Goal: Task Accomplishment & Management: Manage account settings

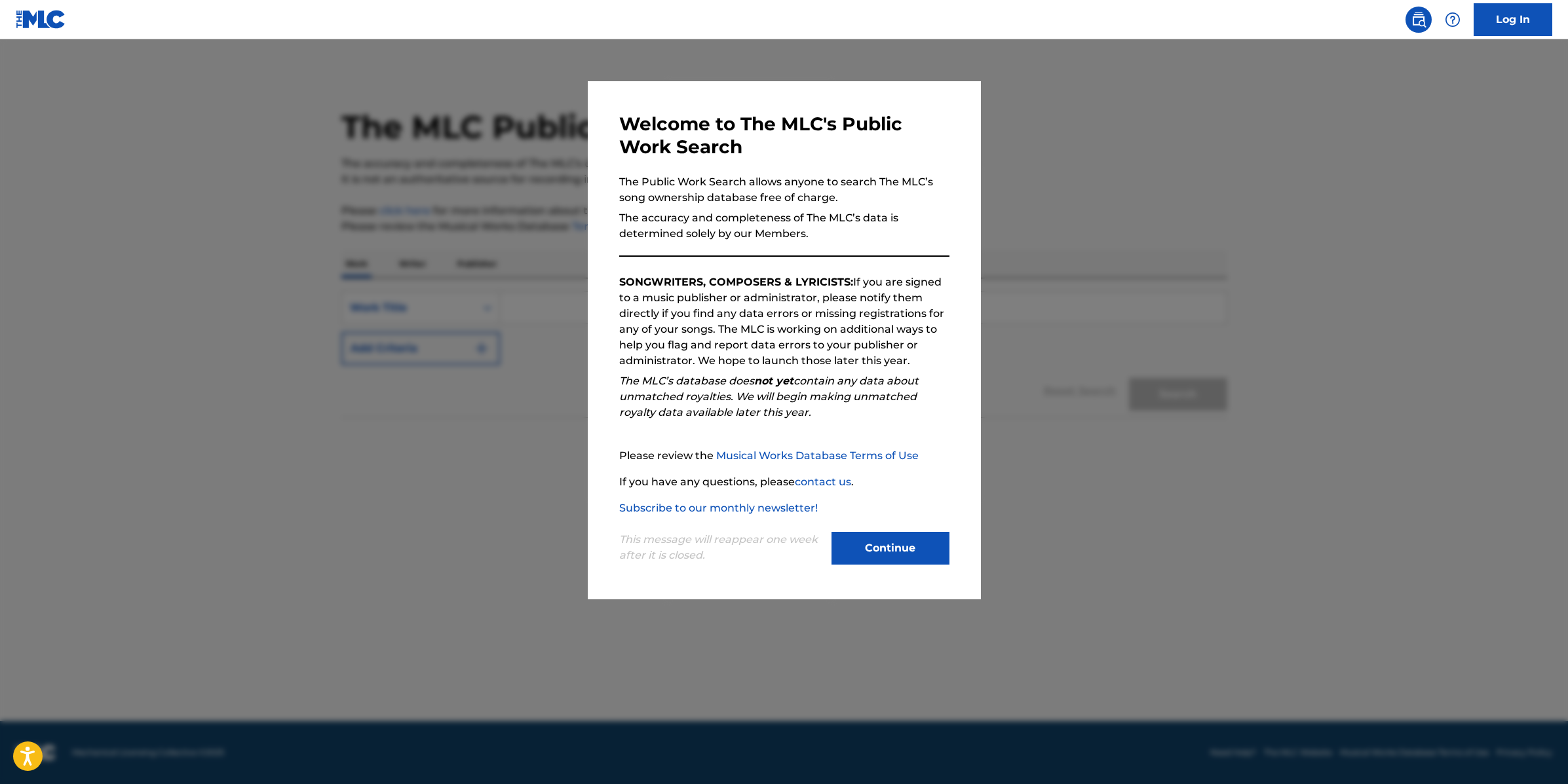
click at [938, 556] on button "Continue" at bounding box center [890, 549] width 118 height 33
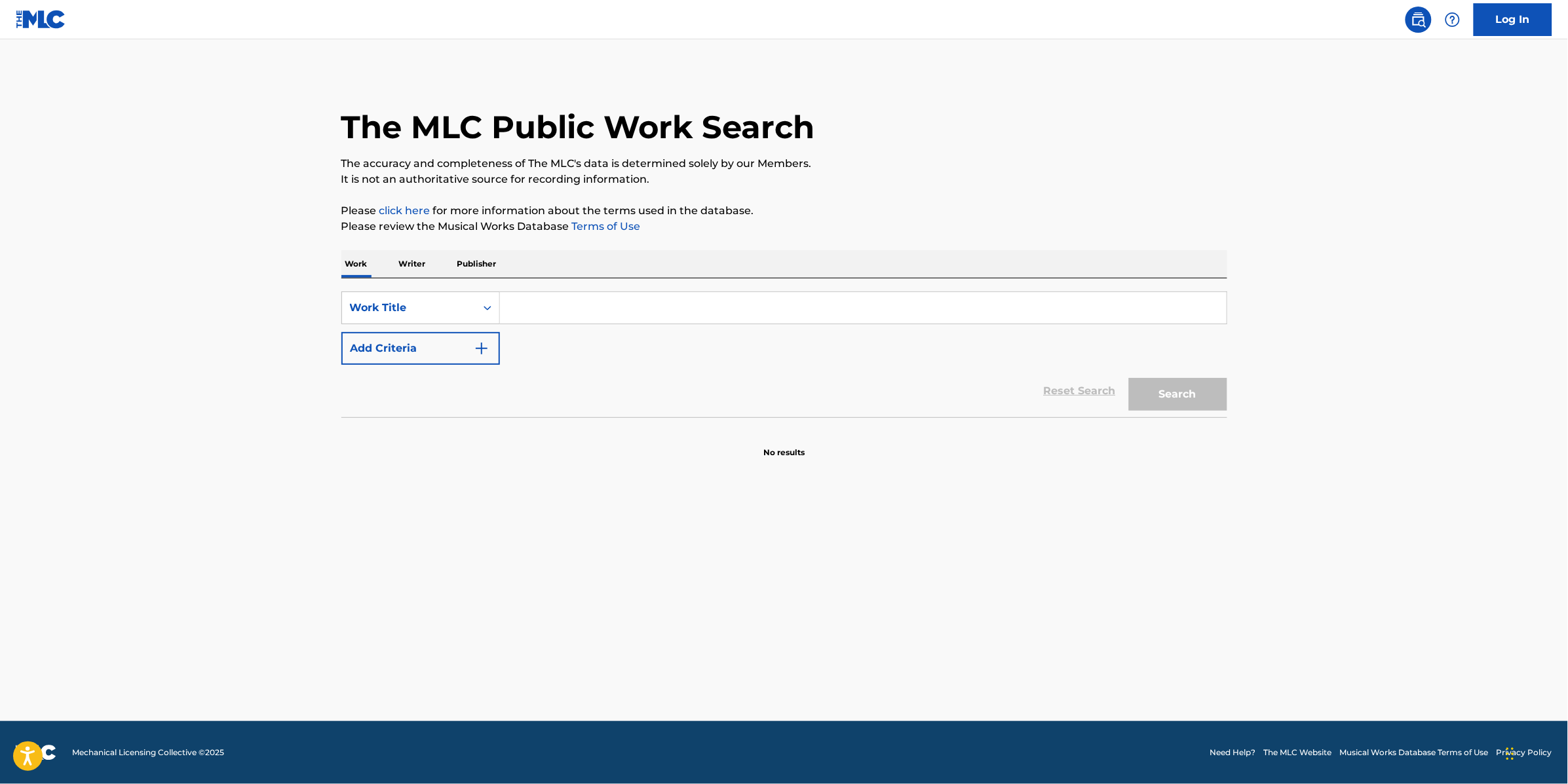
click at [487, 265] on p "Publisher" at bounding box center [477, 264] width 47 height 27
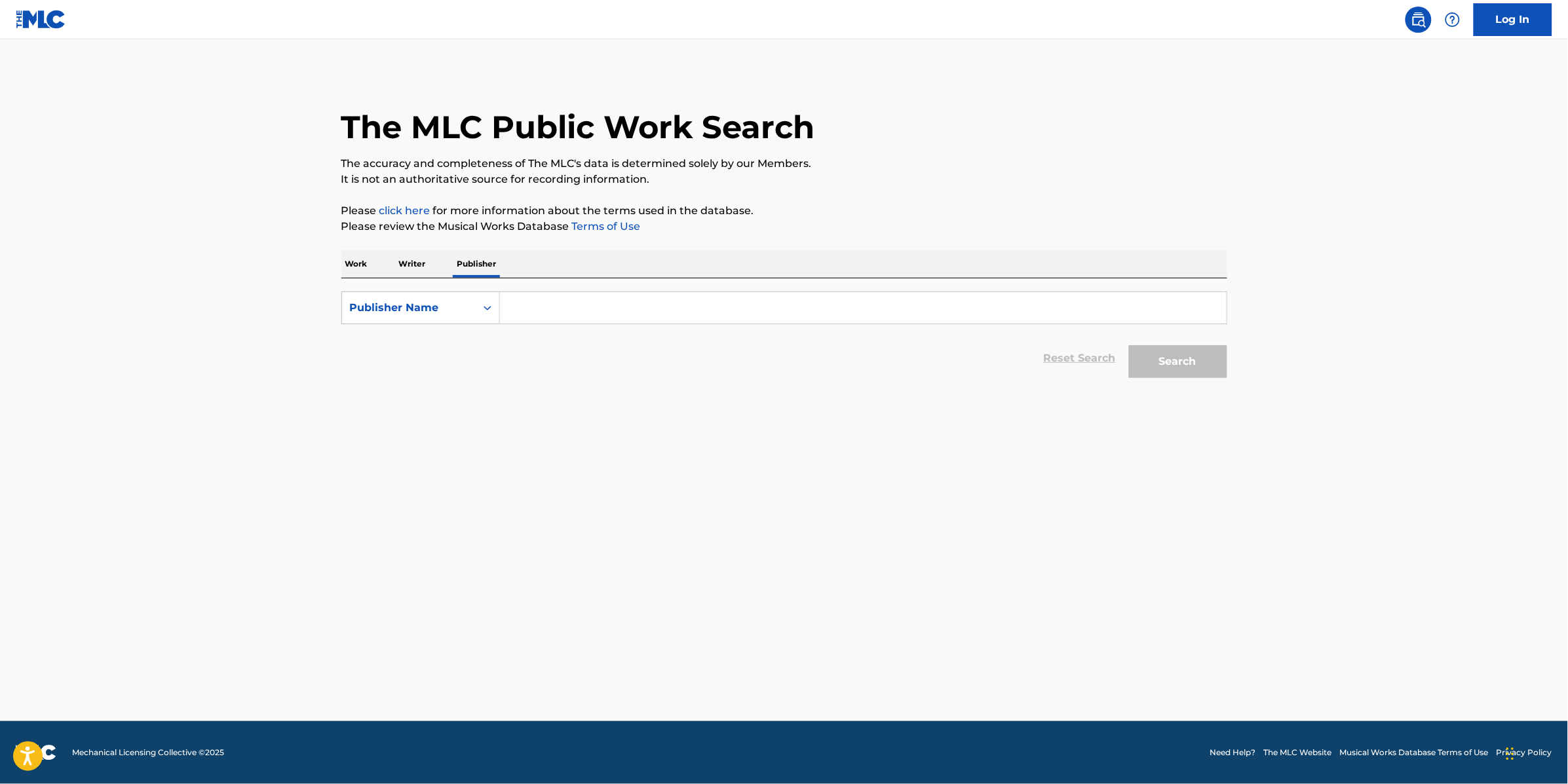
click at [582, 304] on input "Search Form" at bounding box center [863, 308] width 726 height 31
click at [567, 340] on strong "whitemusic" at bounding box center [543, 336] width 65 height 13
type input "whitemusic europe s l"
click at [1165, 357] on button "Search" at bounding box center [1178, 362] width 98 height 33
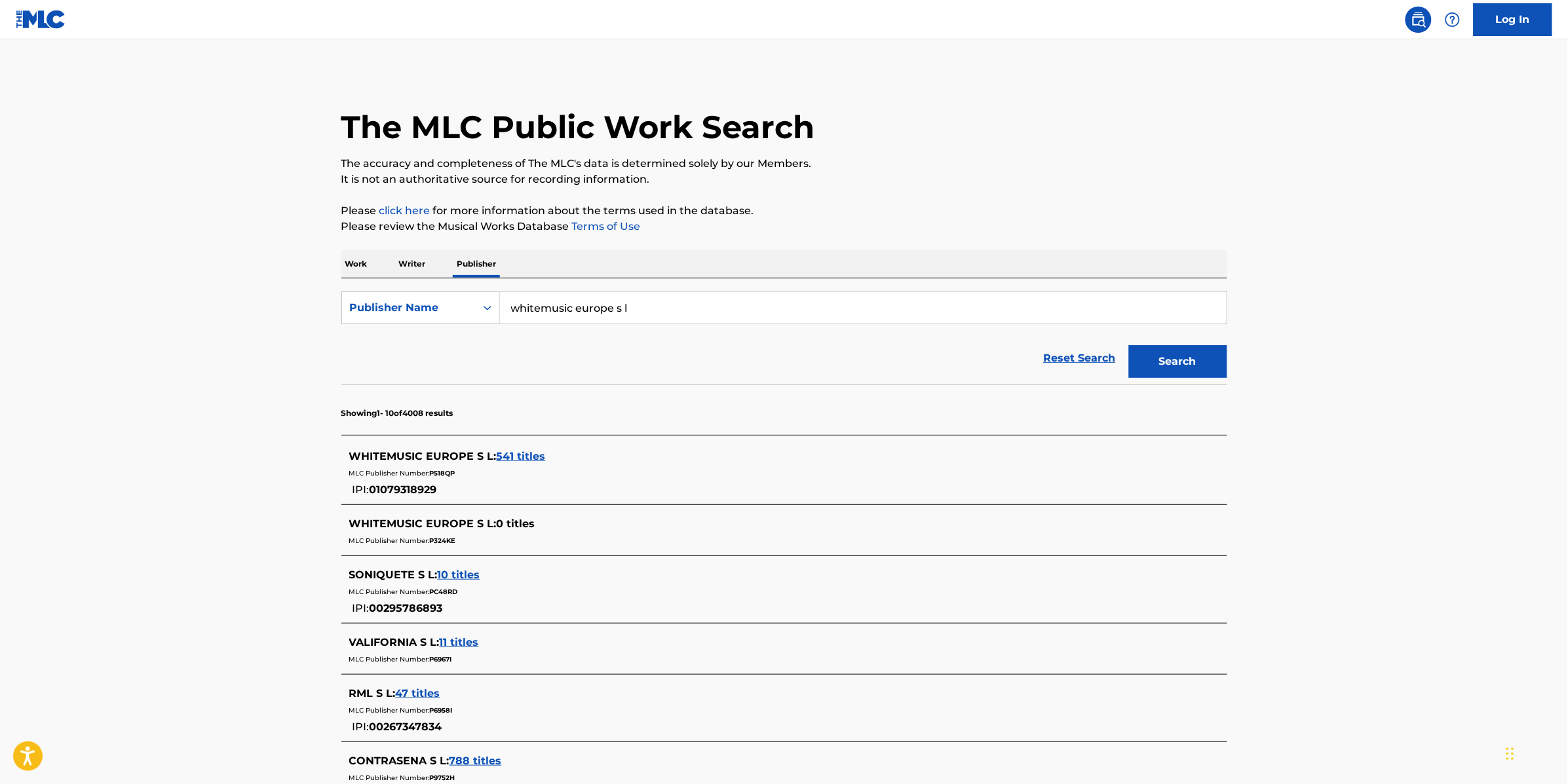
click at [523, 457] on span "541 titles" at bounding box center [521, 456] width 49 height 13
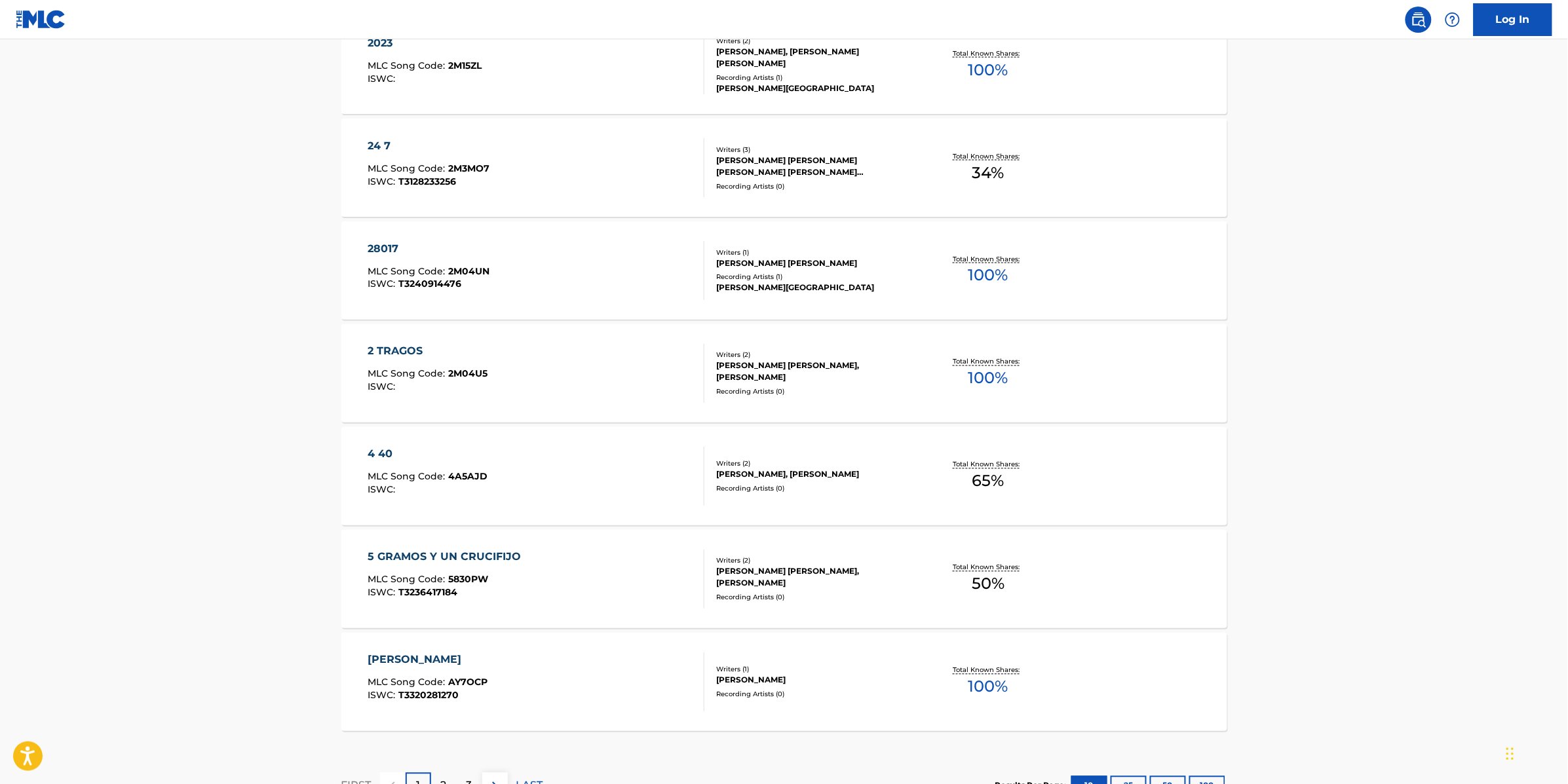
scroll to position [873, 0]
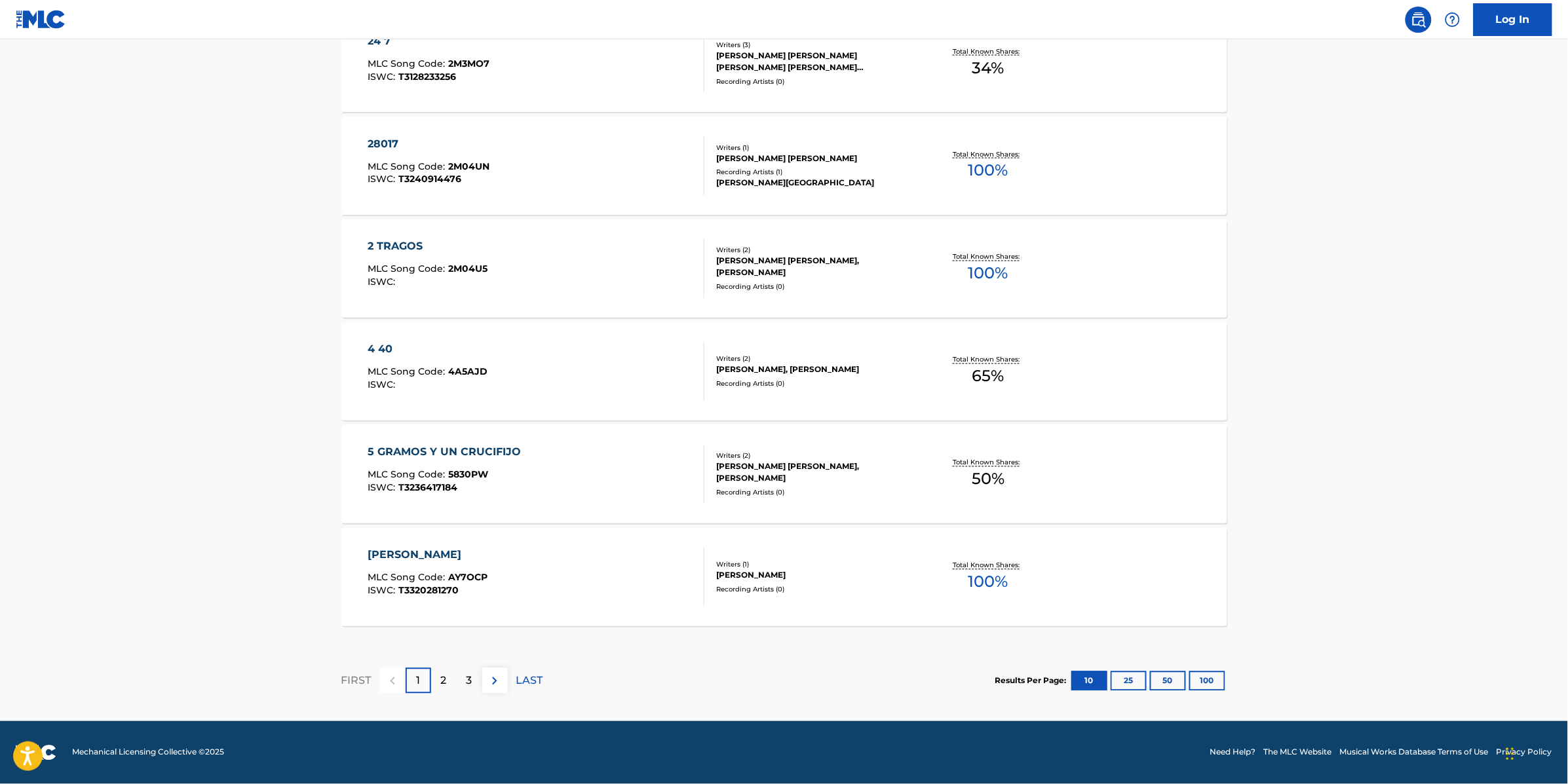
click at [592, 553] on div "[PERSON_NAME] MLC Song Code : AY7OCP ISWC : T3320281270" at bounding box center [535, 577] width 336 height 59
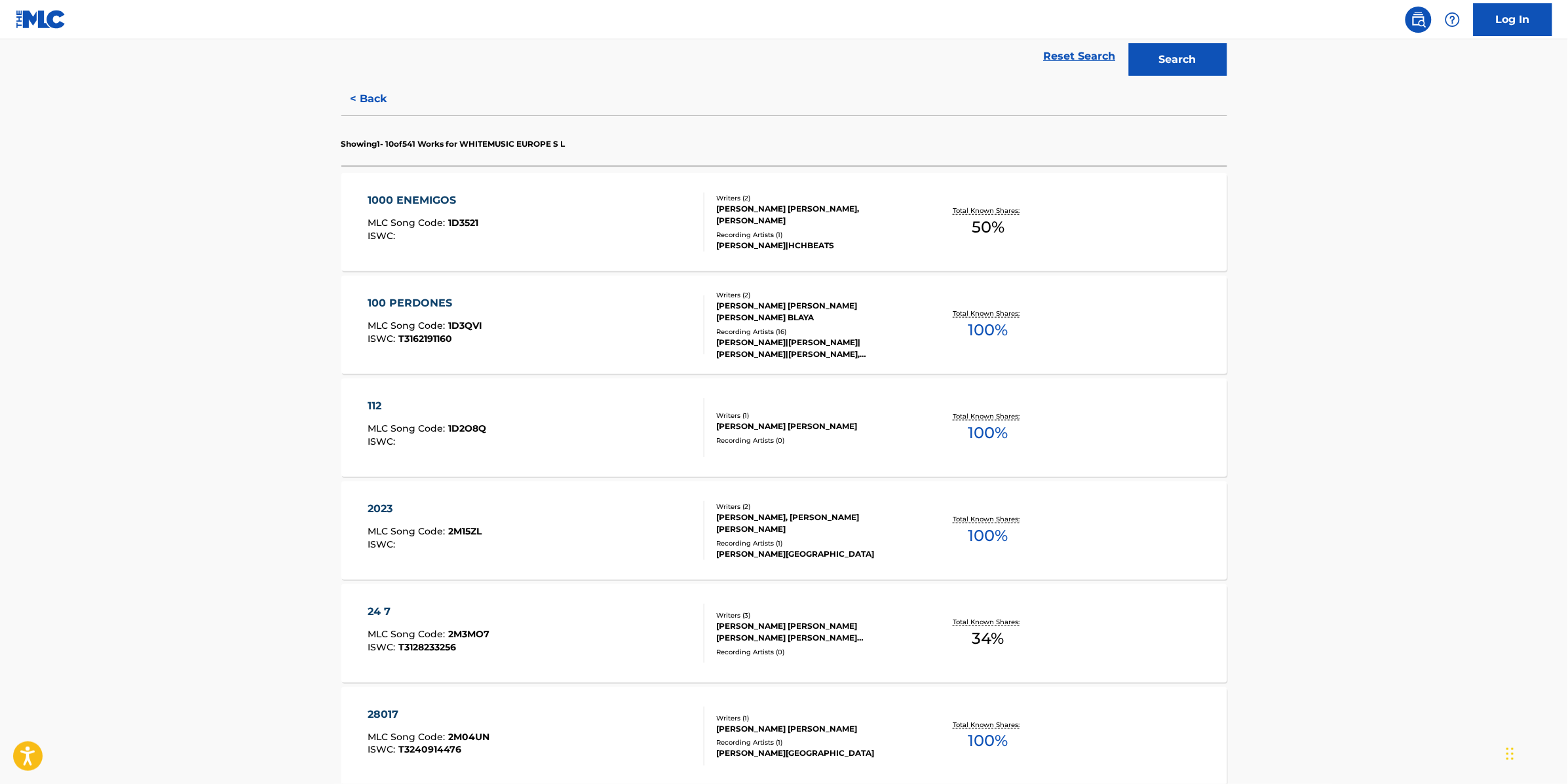
scroll to position [873, 0]
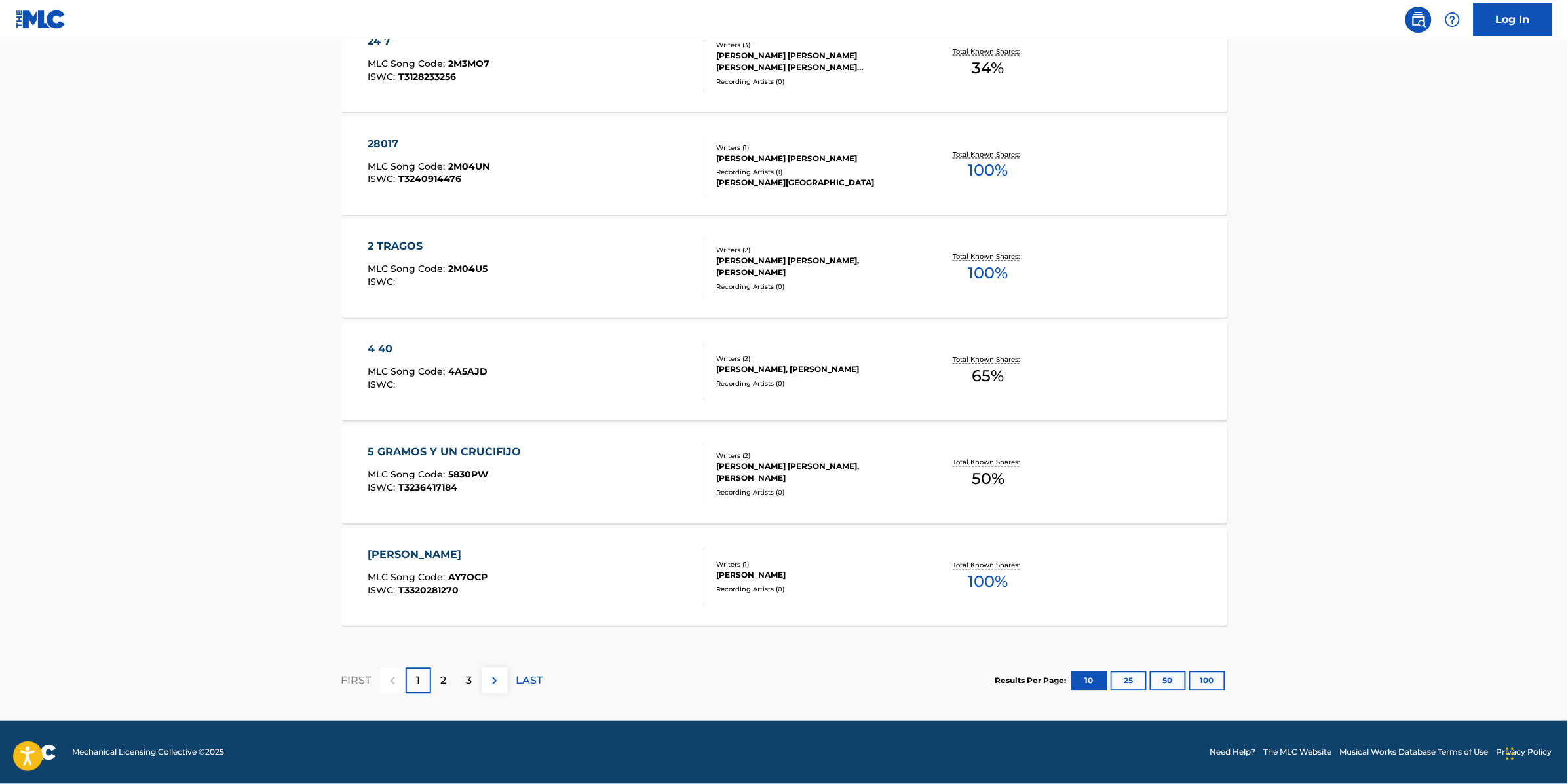
click at [447, 687] on div "2" at bounding box center [444, 681] width 25 height 25
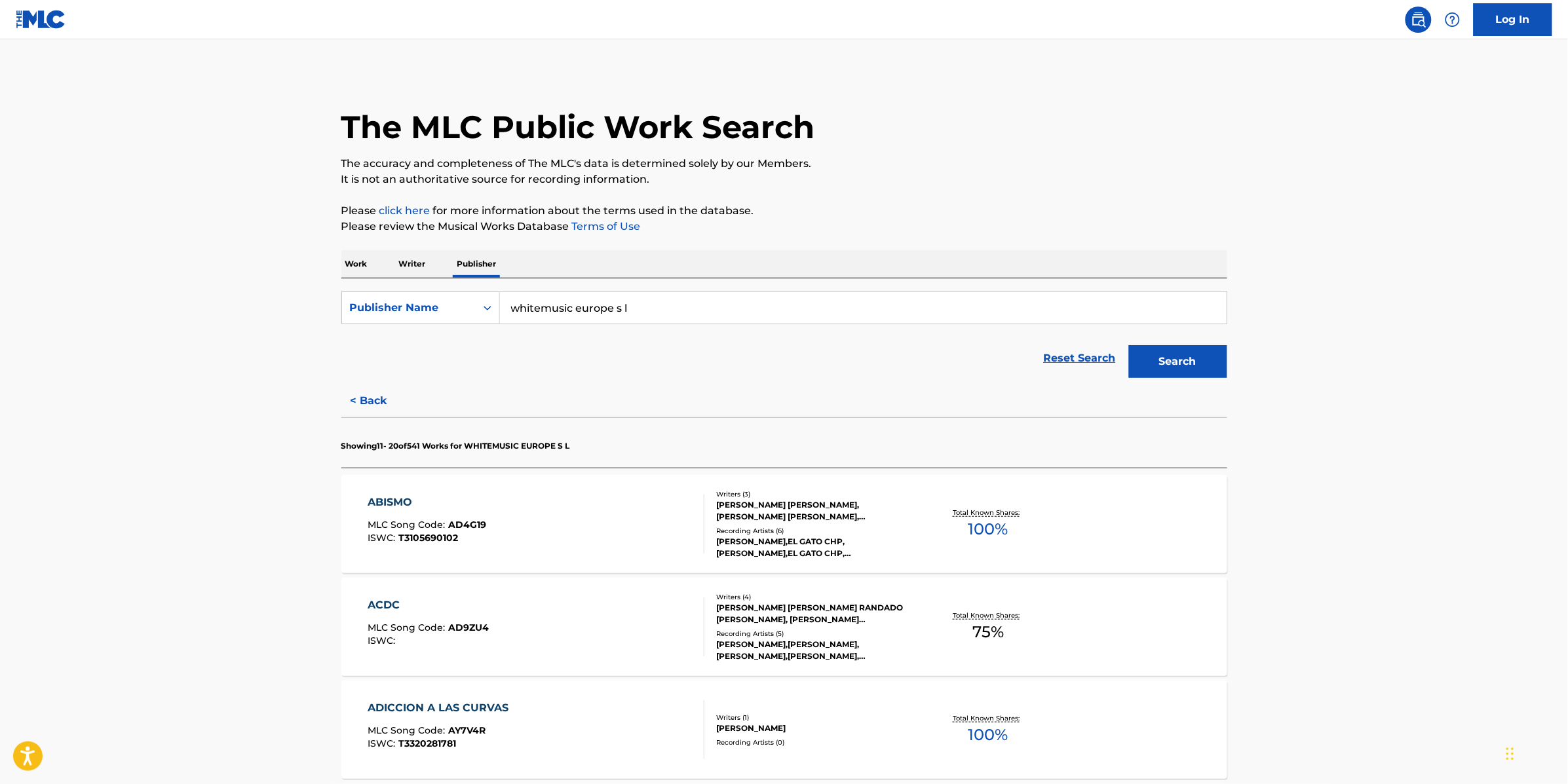
click at [579, 542] on div "ABISMO MLC Song Code : AD4G19 ISWC : T3105690102" at bounding box center [535, 524] width 336 height 59
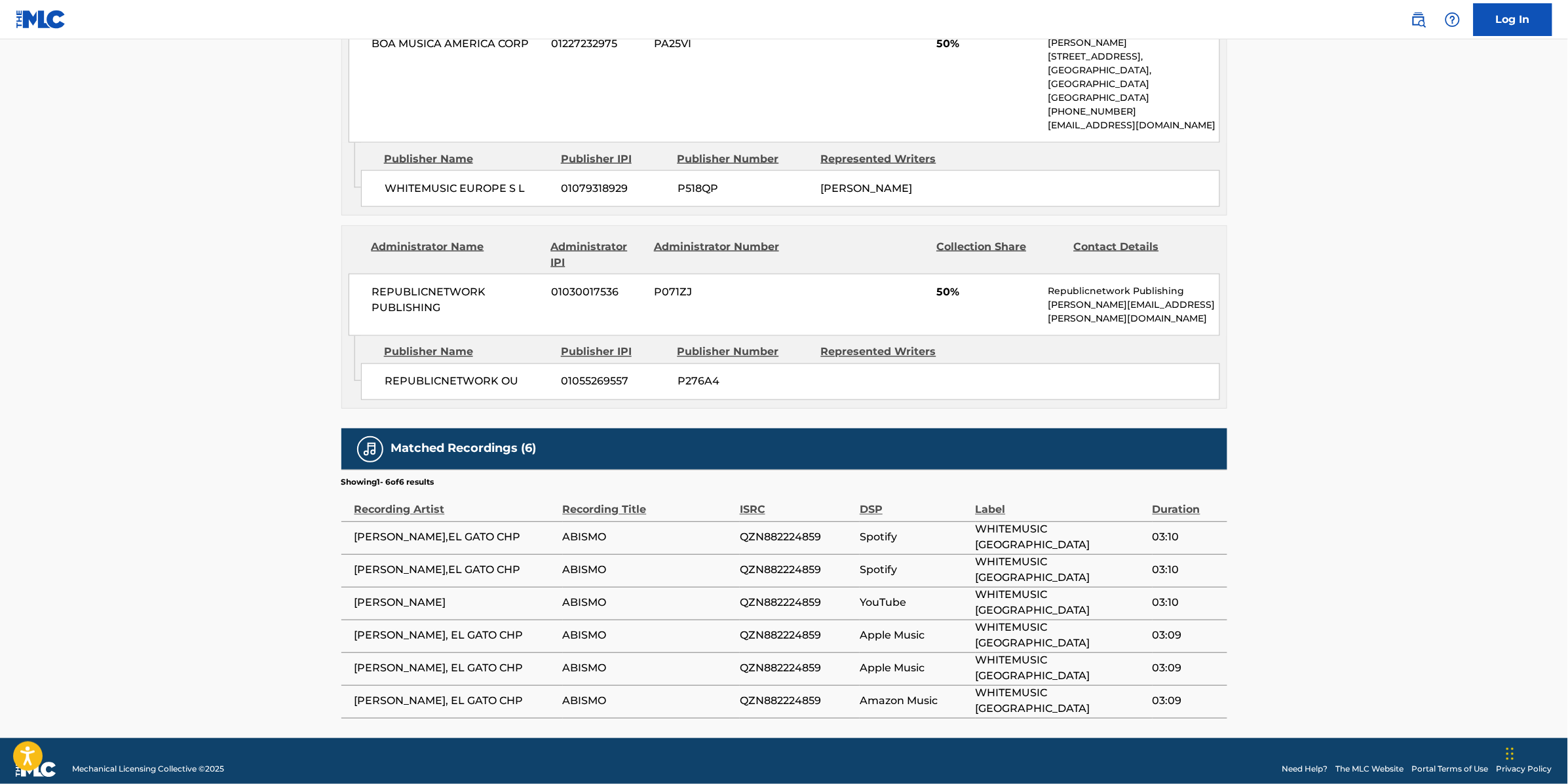
scroll to position [149, 0]
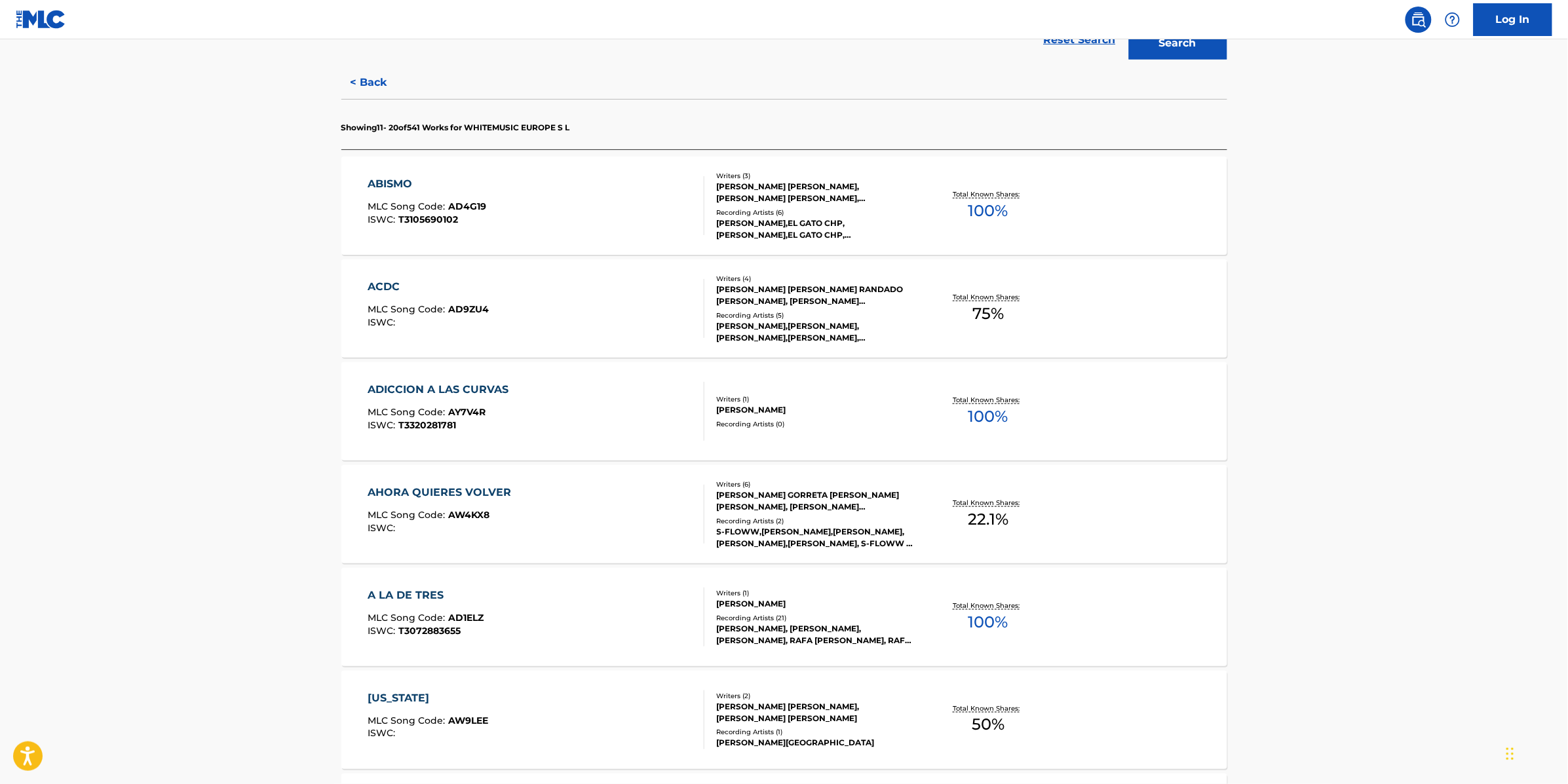
scroll to position [547, 0]
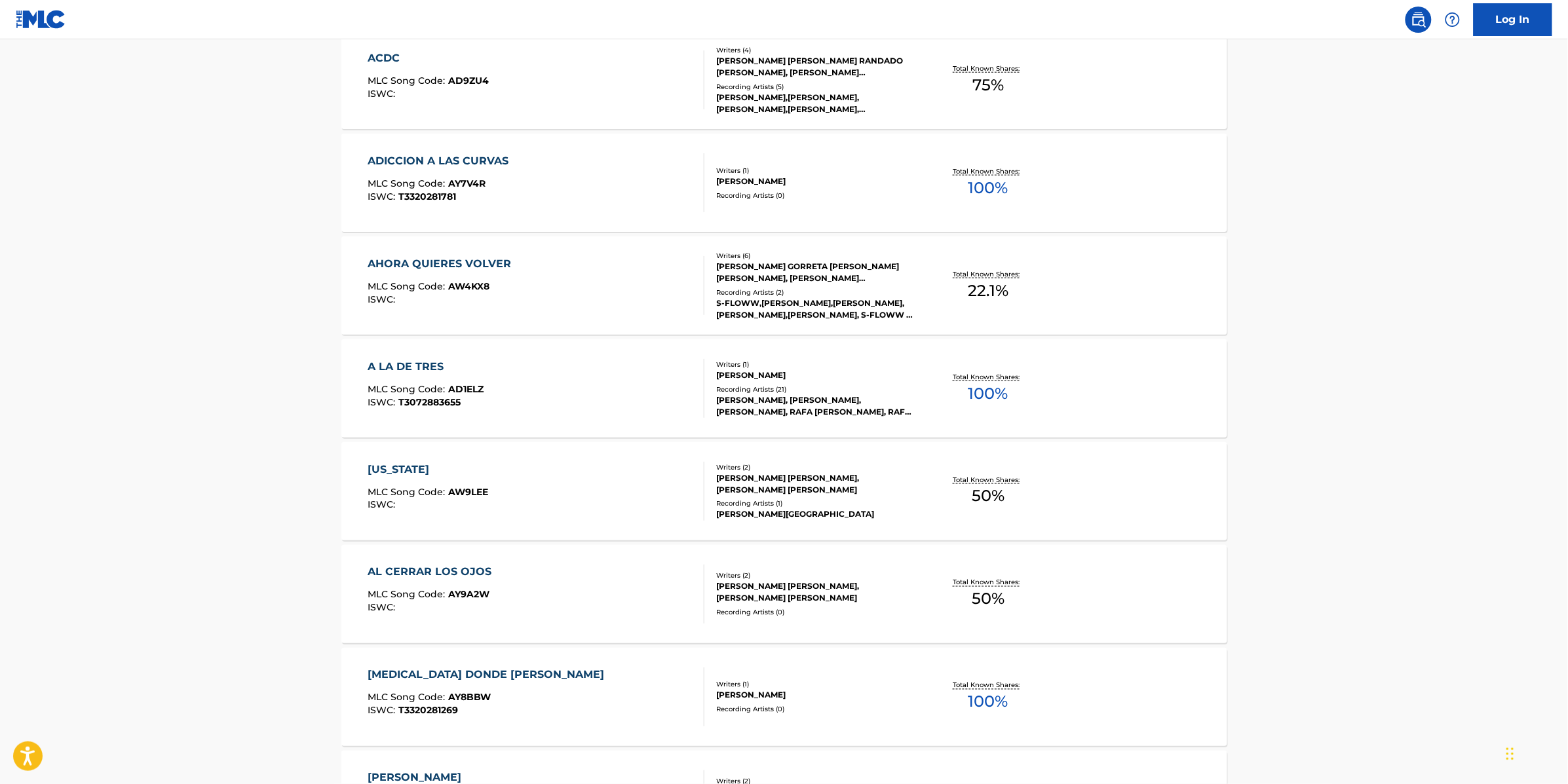
click at [529, 367] on div "A LA DE TRES MLC Song Code : AD1ELZ ISWC : T3072883655" at bounding box center [535, 388] width 336 height 59
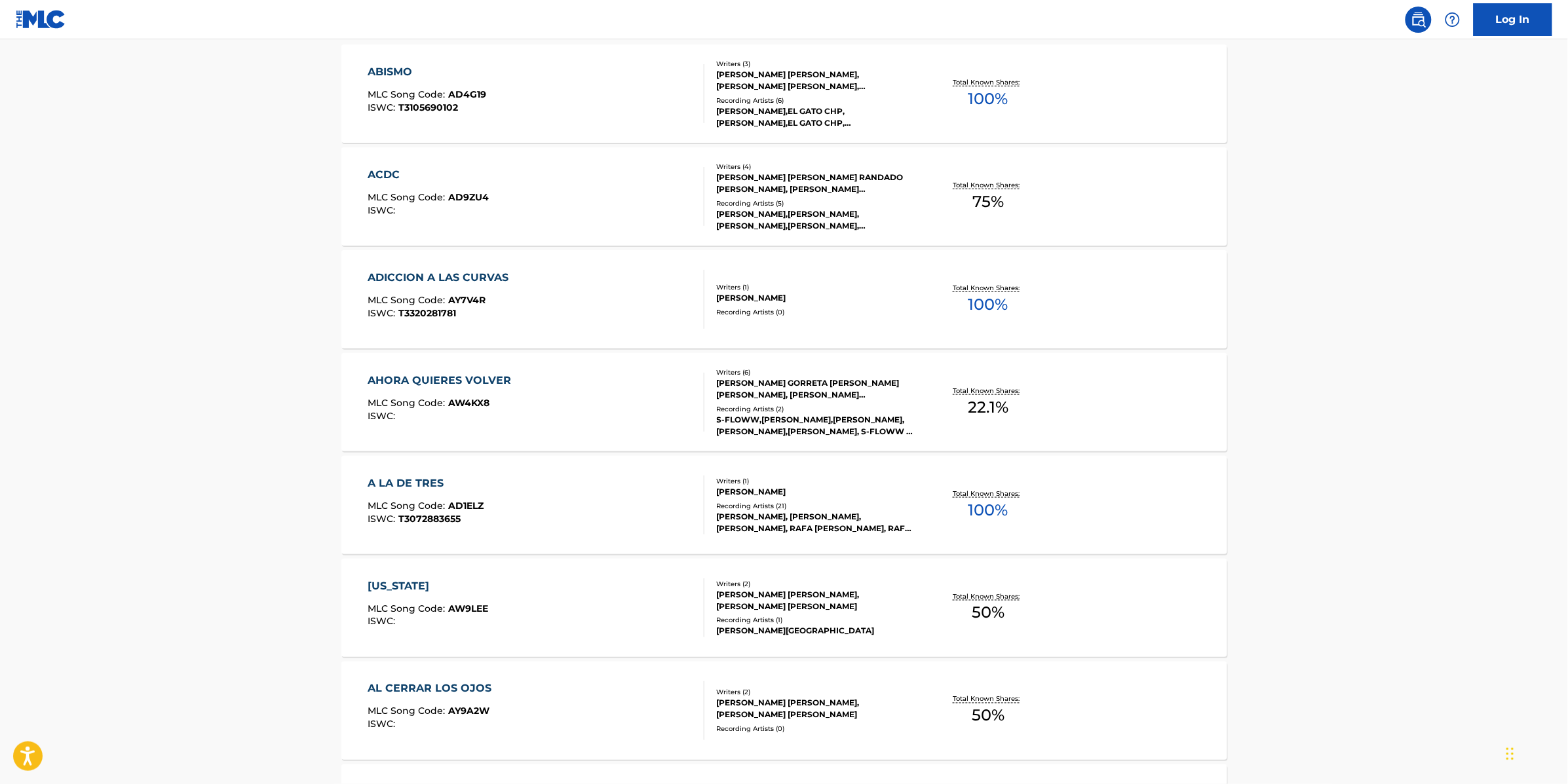
scroll to position [809, 0]
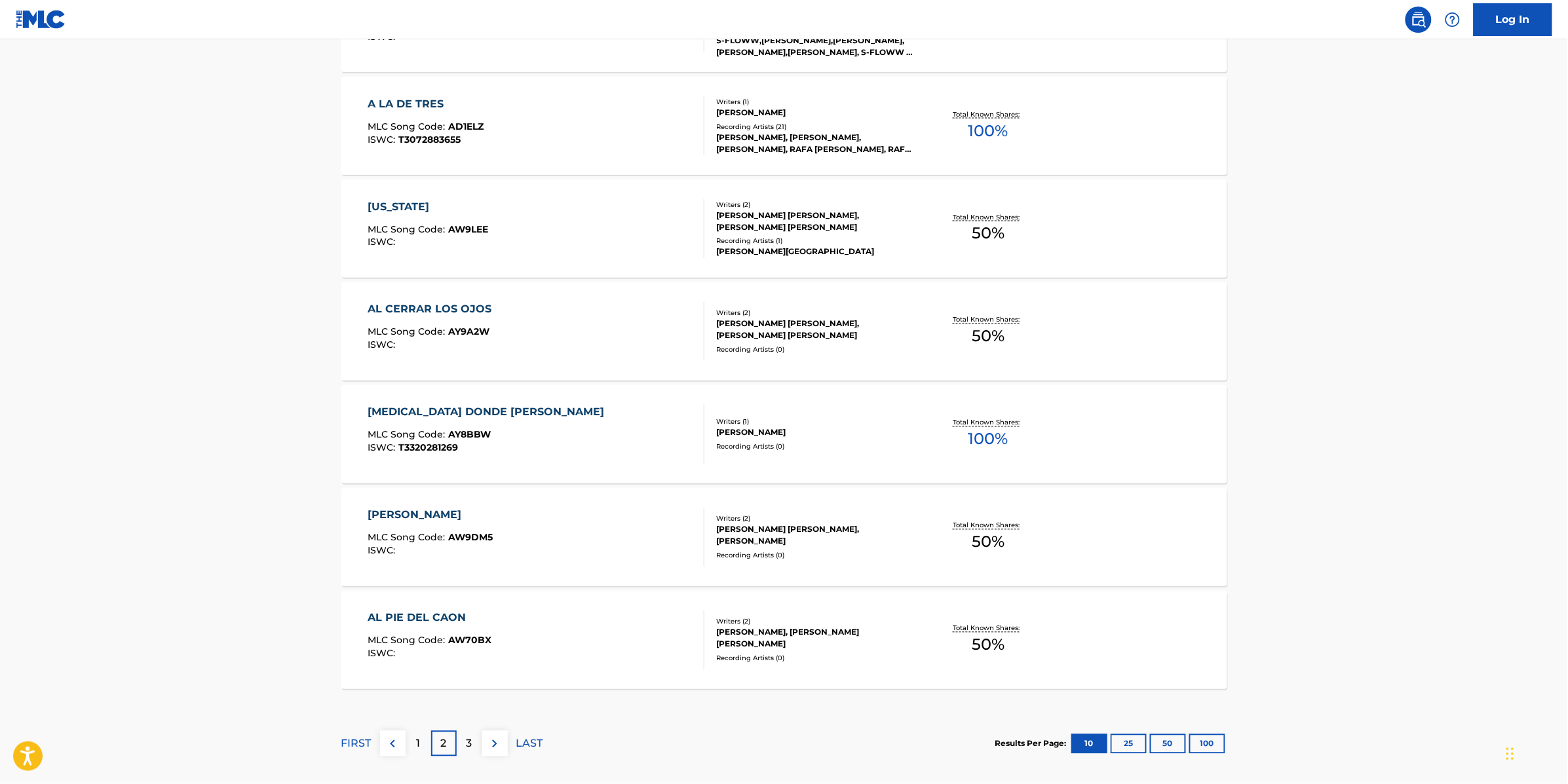
click at [476, 746] on div "3" at bounding box center [469, 744] width 25 height 25
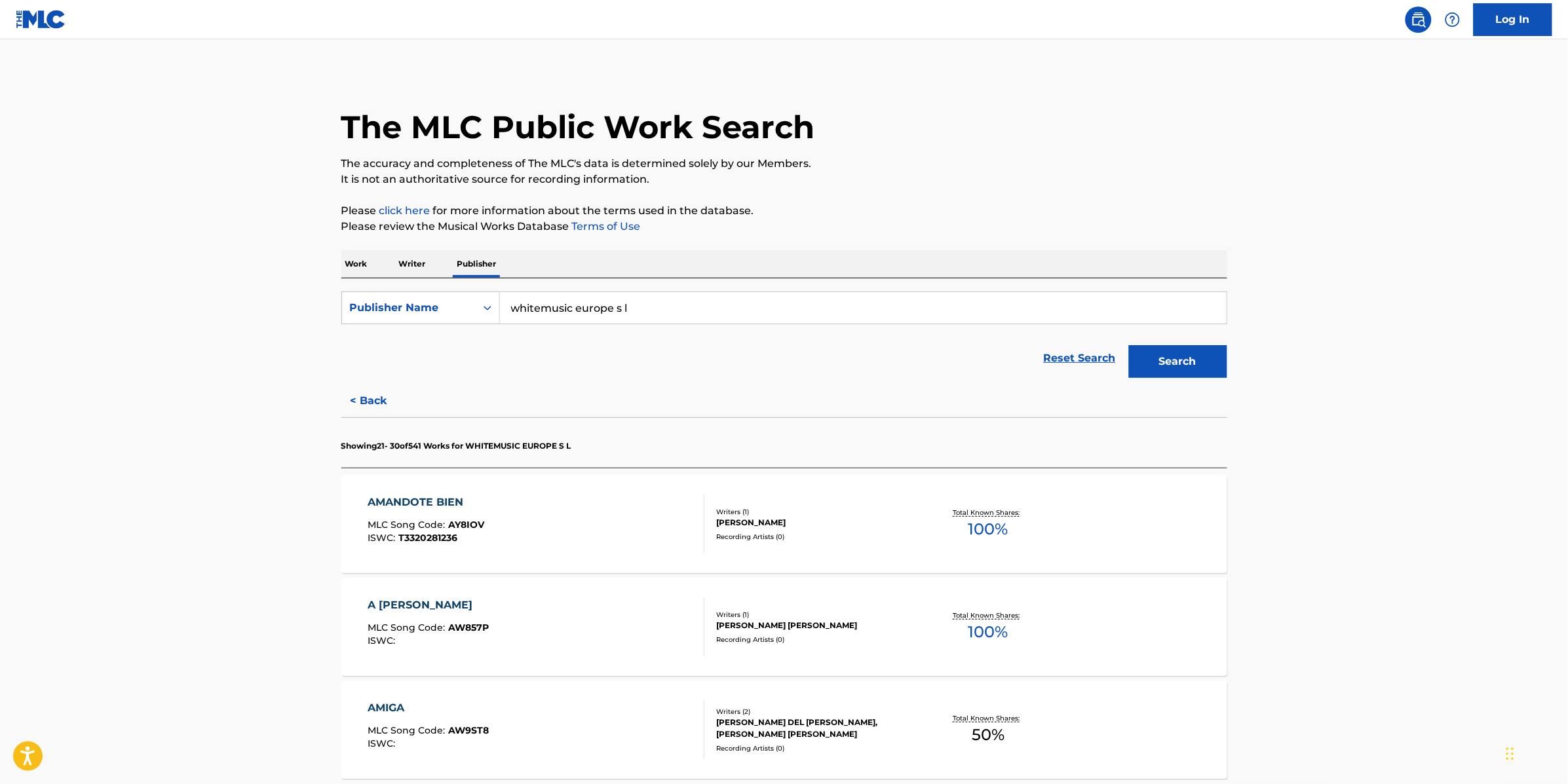
scroll to position [542, 0]
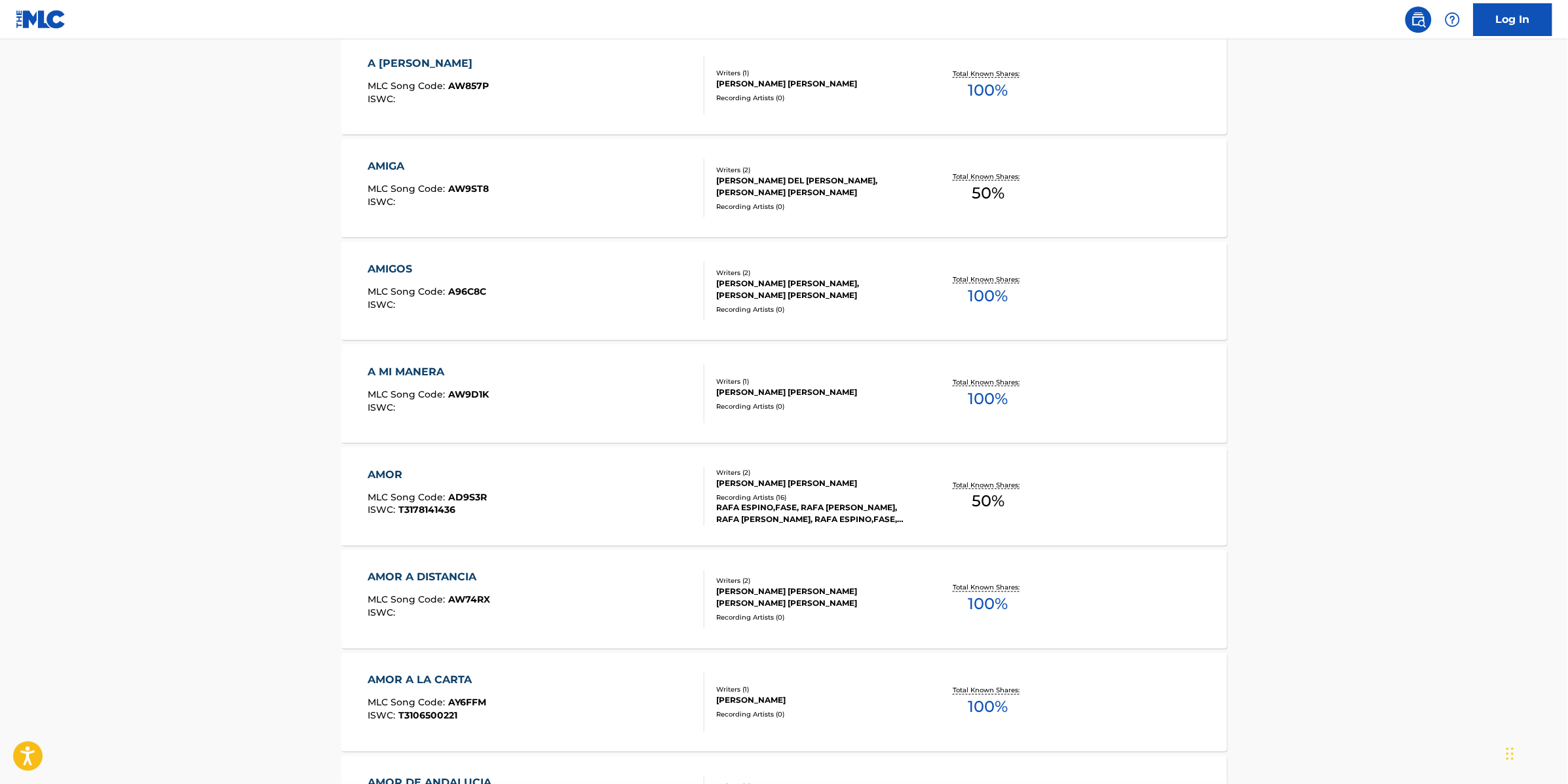
click at [546, 207] on div "AMIGA MLC Song Code : AW9ST8 ISWC :" at bounding box center [535, 188] width 336 height 59
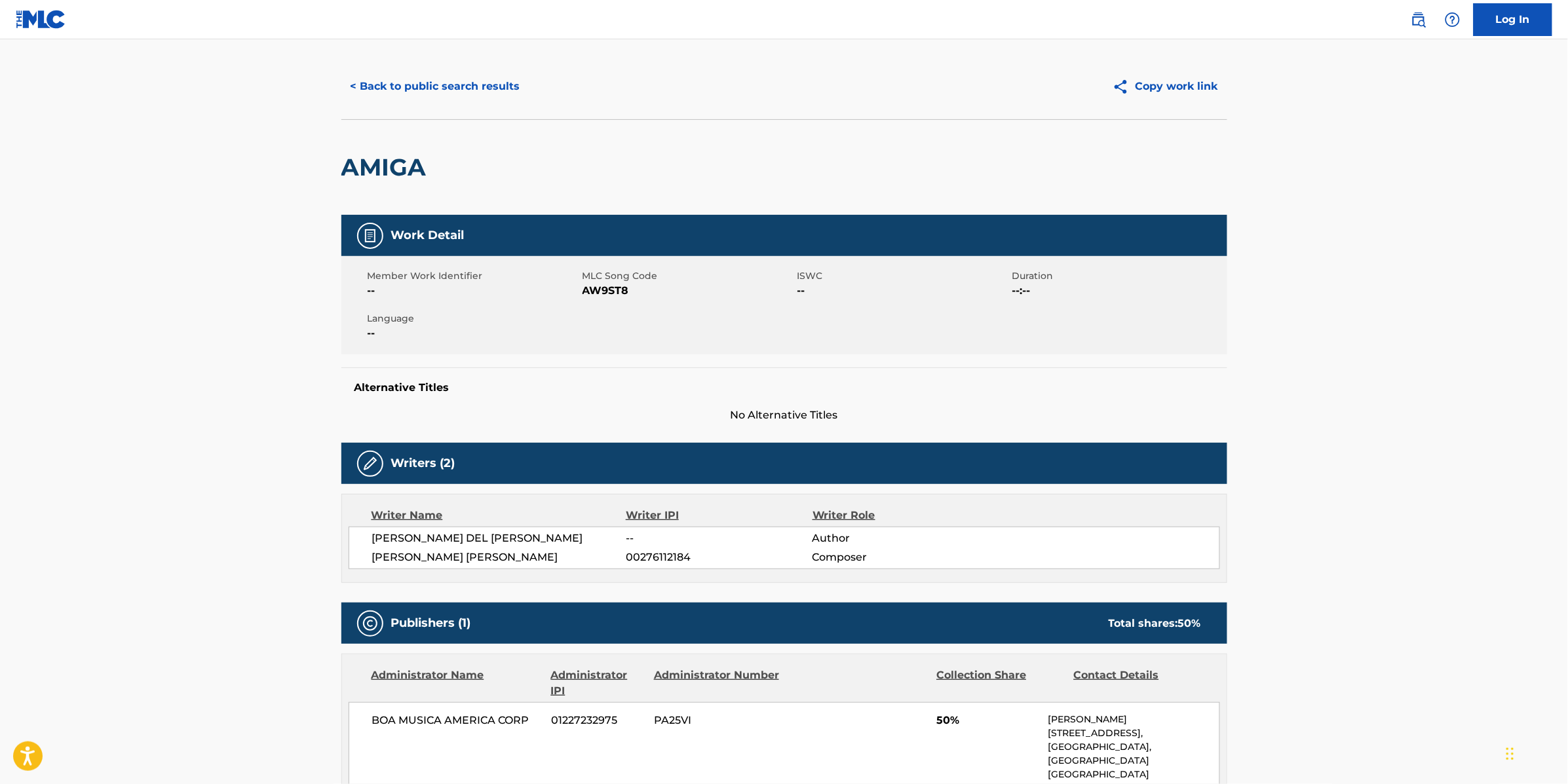
scroll to position [9, 0]
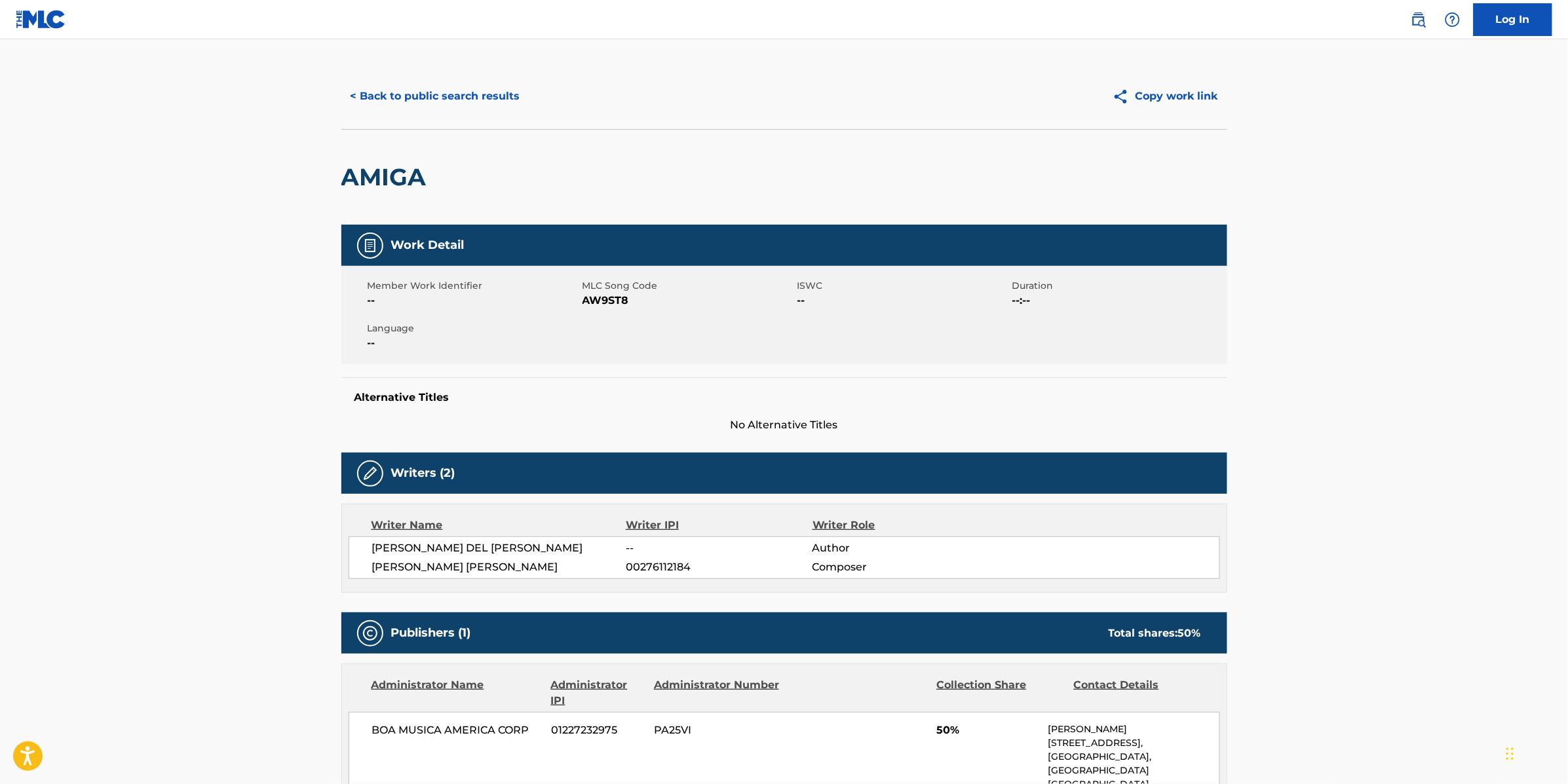
click at [1440, 329] on main "< Back to public search results Copy work link AMIGA Work Detail Member Work Id…" at bounding box center [784, 534] width 1568 height 1006
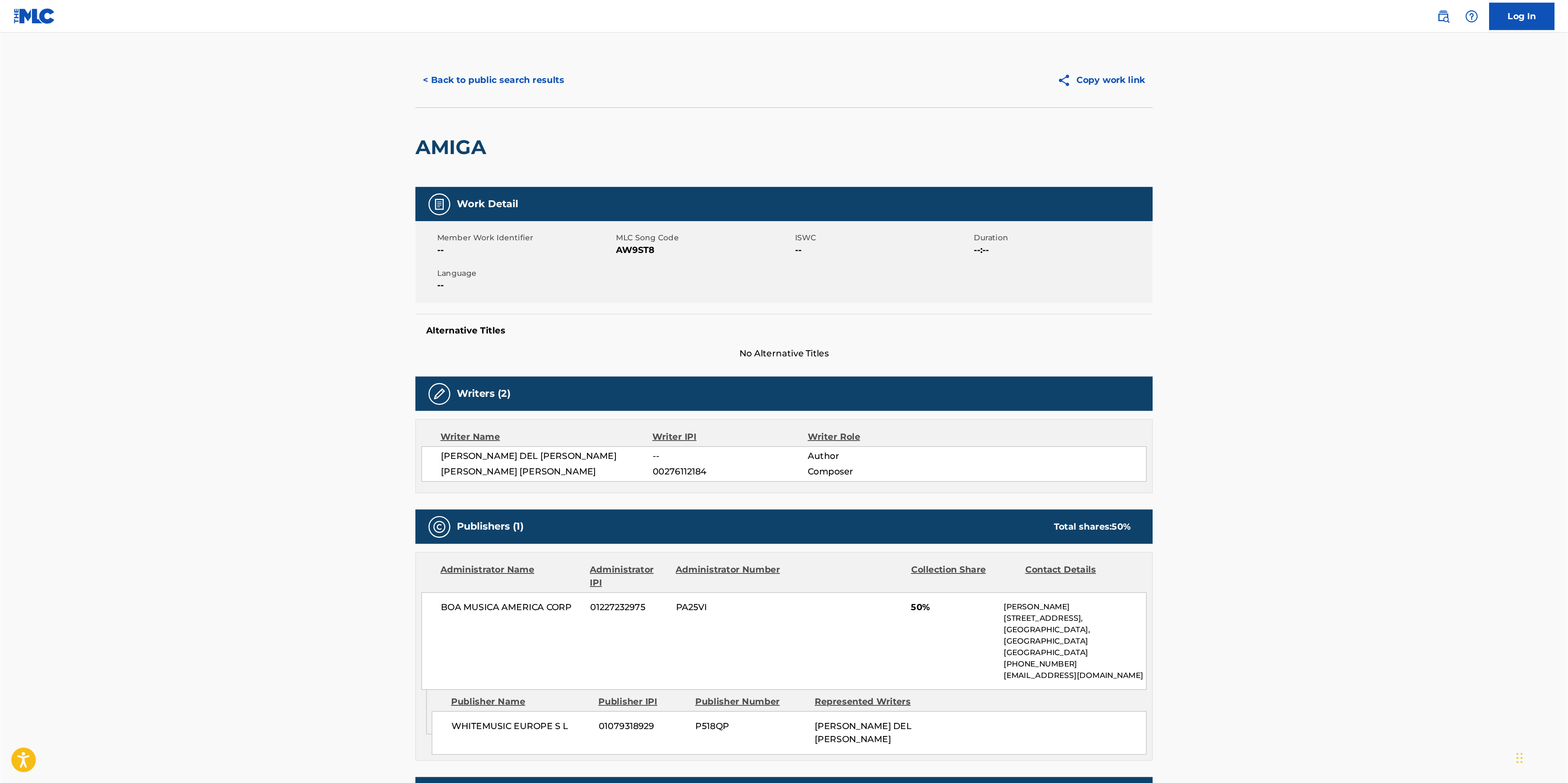
scroll to position [0, 0]
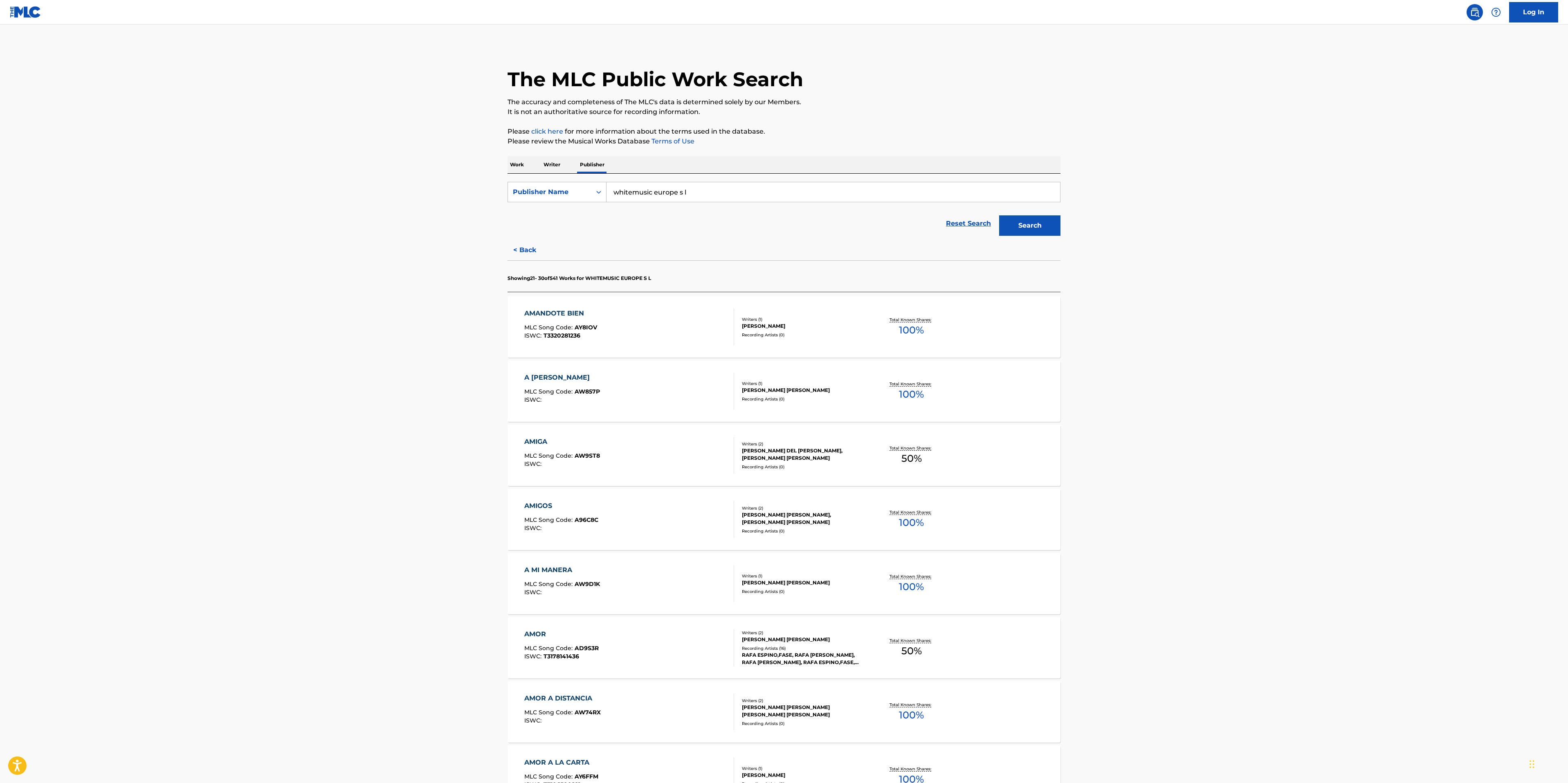
drag, startPoint x: 723, startPoint y: 198, endPoint x: 516, endPoint y: 168, distance: 209.2
click at [516, 169] on div "Work Writer Publisher SearchWithCriteria500b752c-6847-41cb-a9cb-3fc82beb5f32 Pu…" at bounding box center [784, 573] width 553 height 834
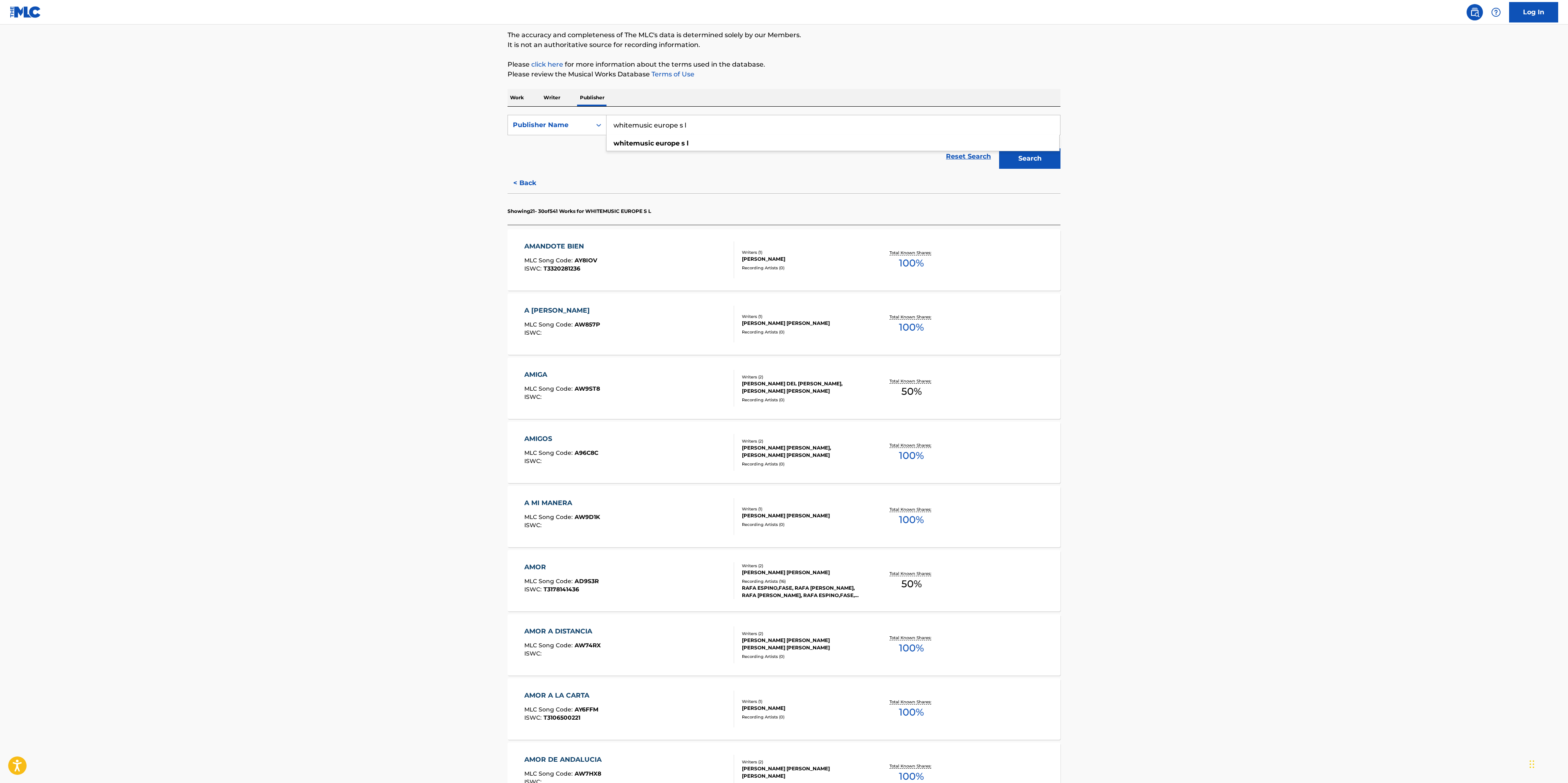
scroll to position [252, 0]
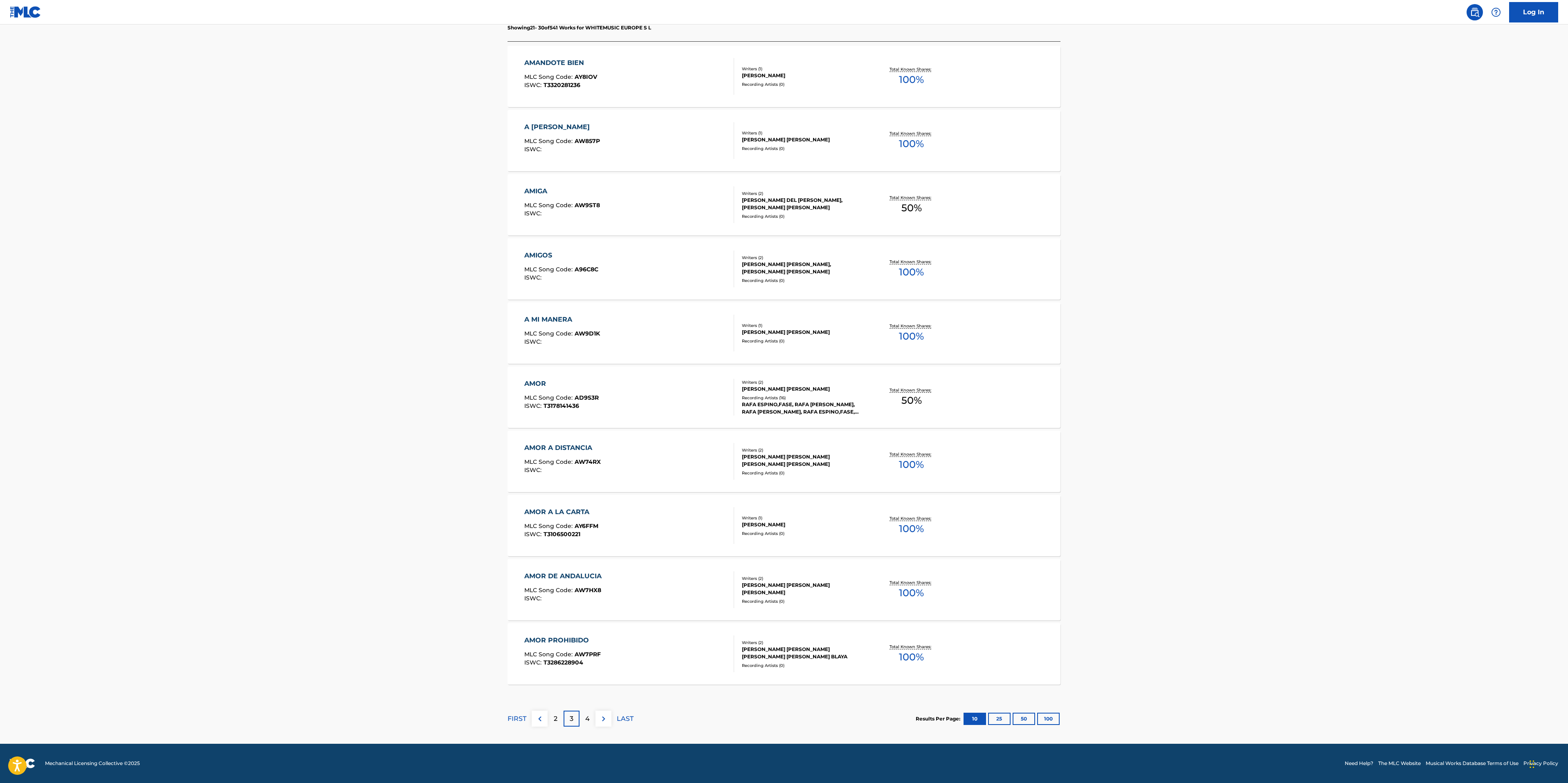
click at [978, 489] on button "100" at bounding box center [1048, 719] width 23 height 12
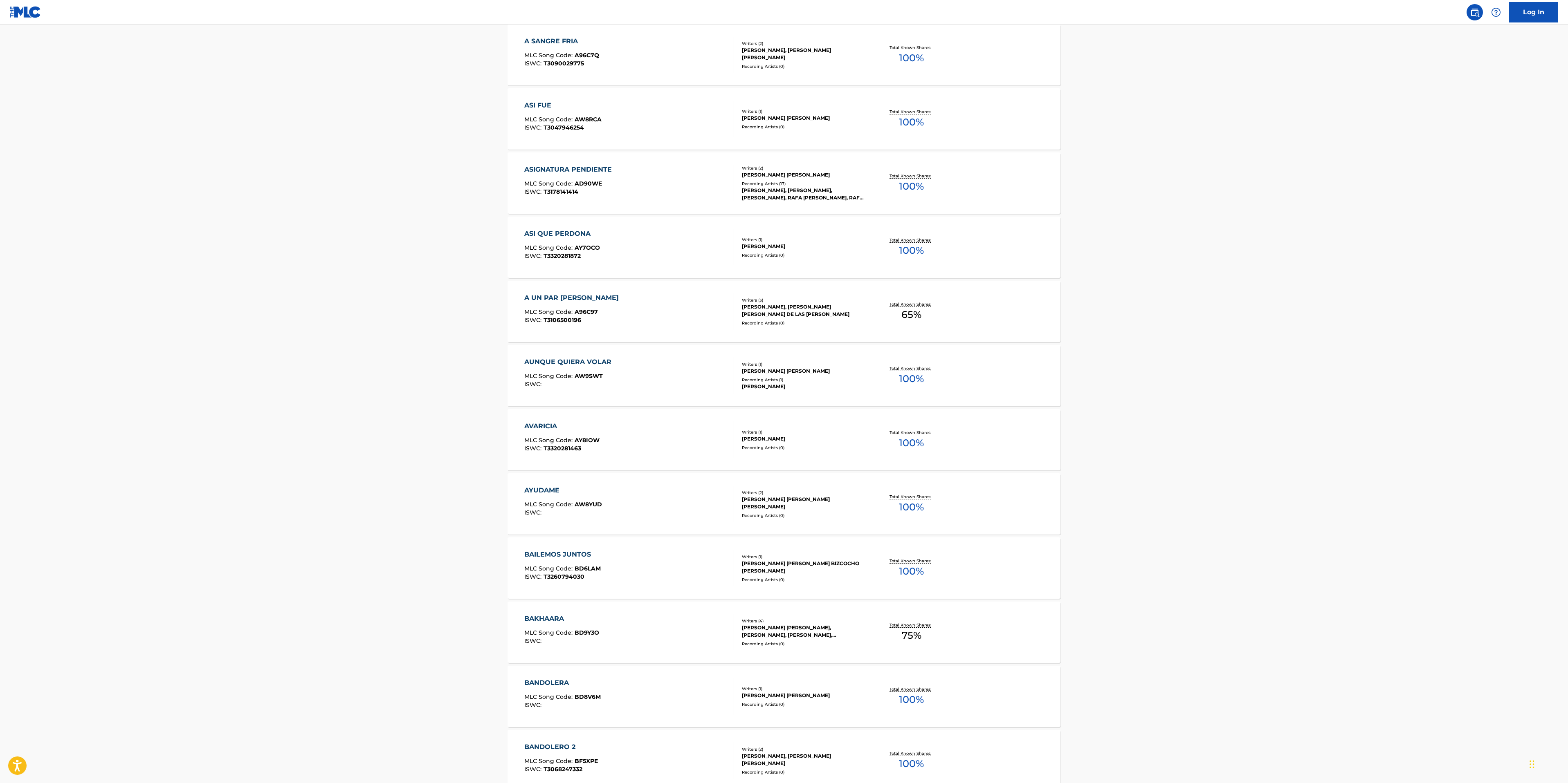
scroll to position [3065, 0]
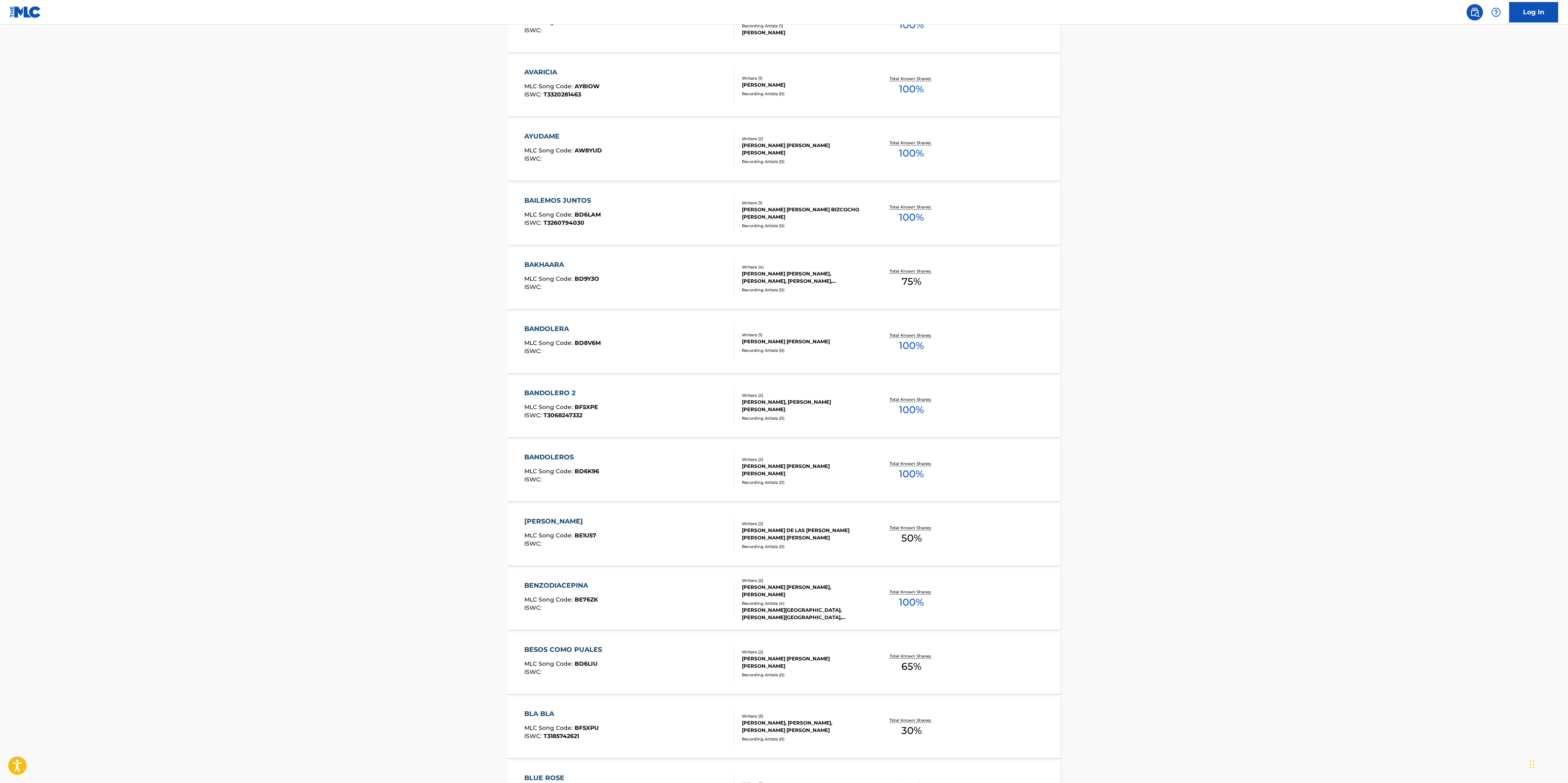
click at [667, 296] on div "BAKHAARA MLC Song Code : BD9Y3O ISWC :" at bounding box center [629, 278] width 210 height 37
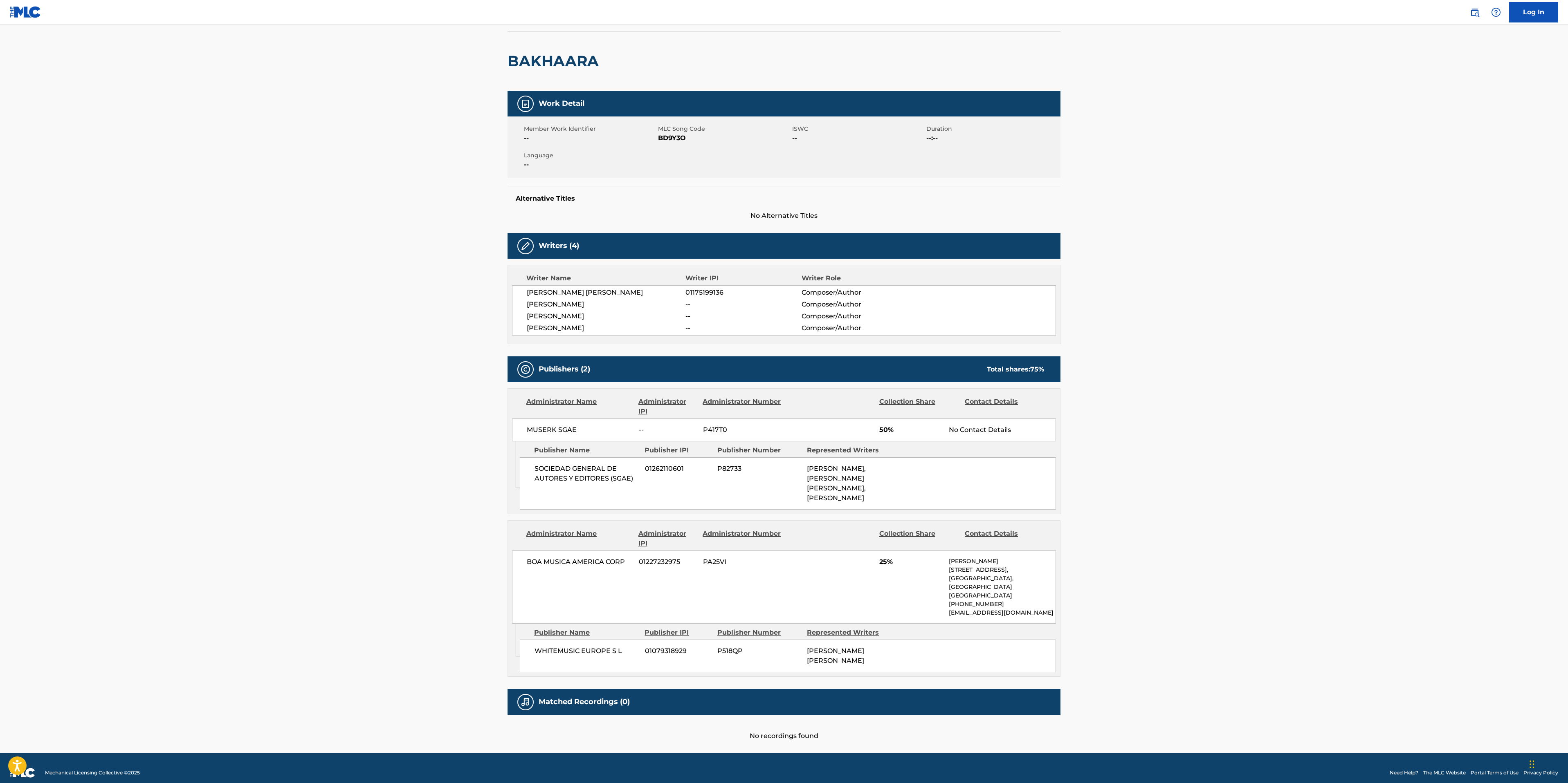
scroll to position [64, 0]
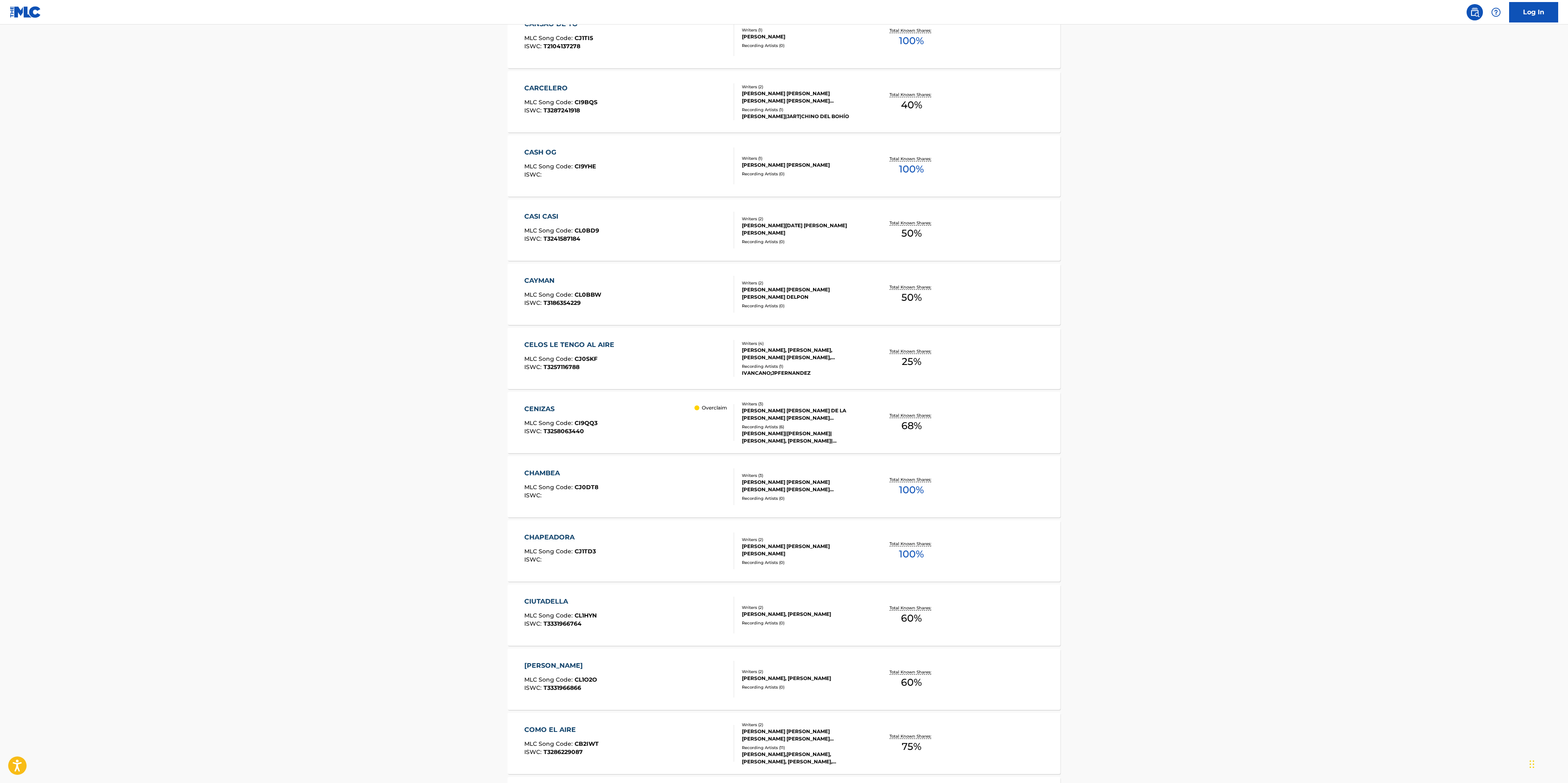
scroll to position [4530, 0]
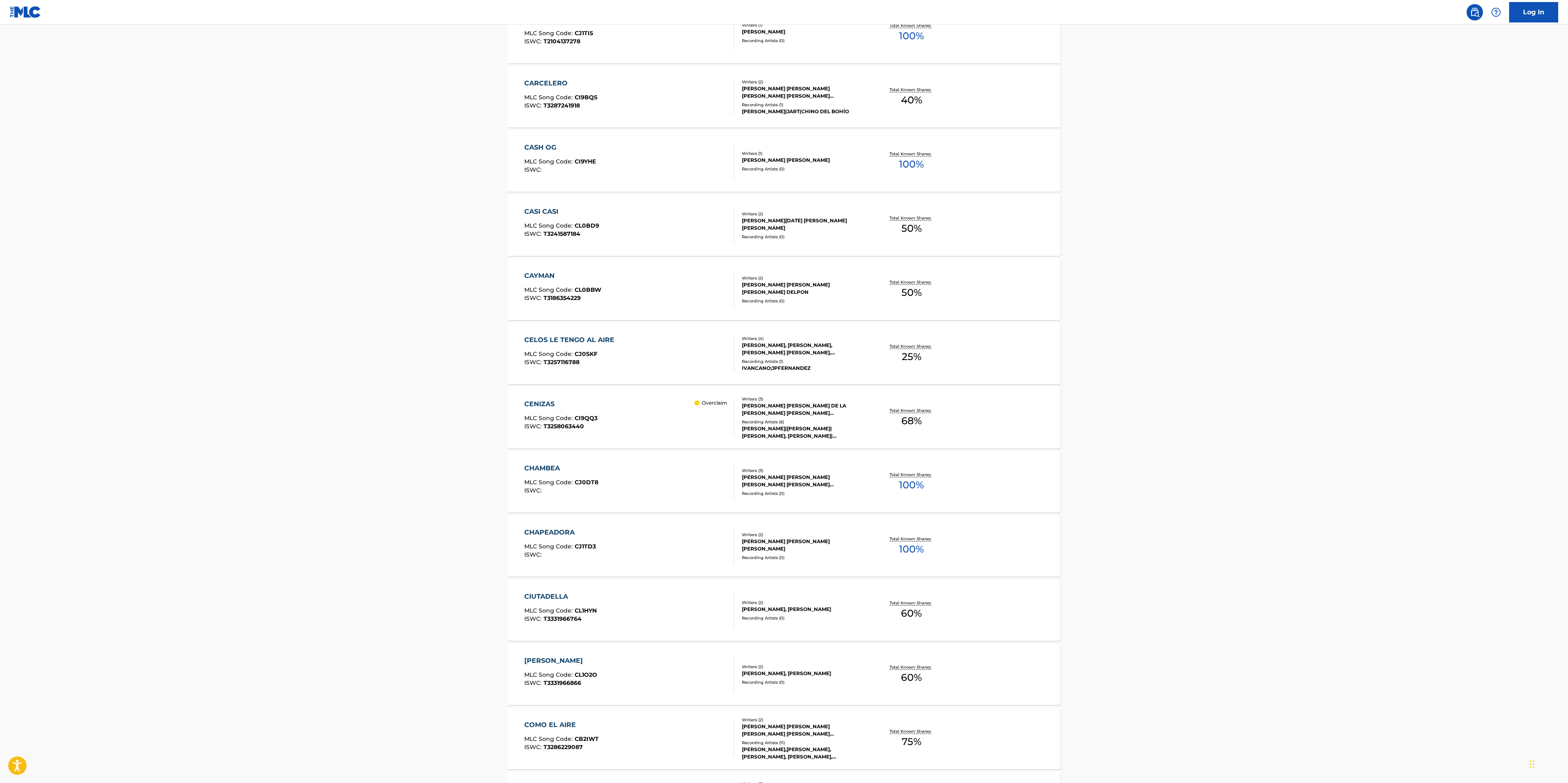
click at [611, 411] on div "CENIZAS MLC Song Code : CI9QQ3 ISWC : T3258063440 Overclaim" at bounding box center [629, 417] width 210 height 37
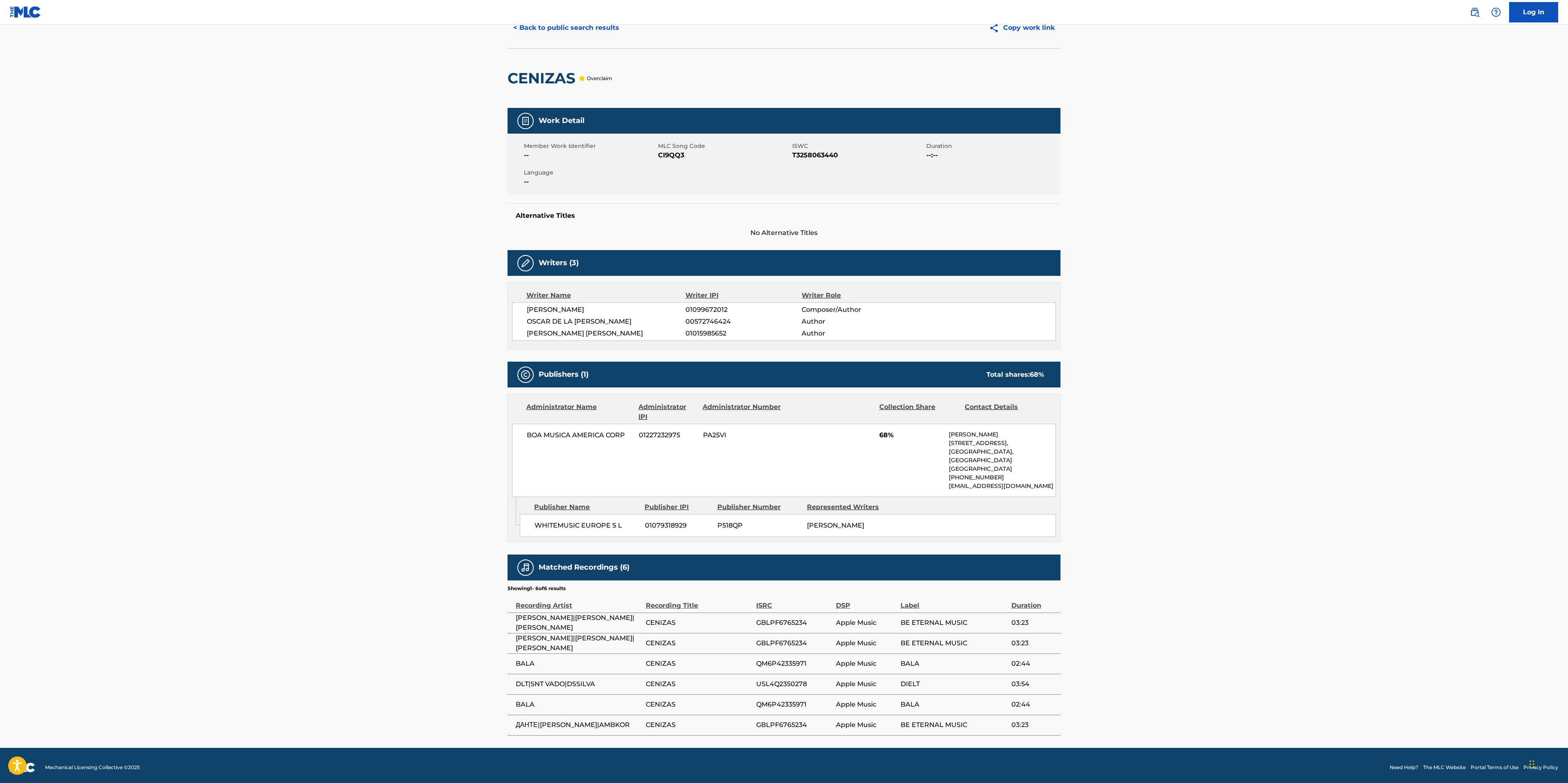
scroll to position [47, 0]
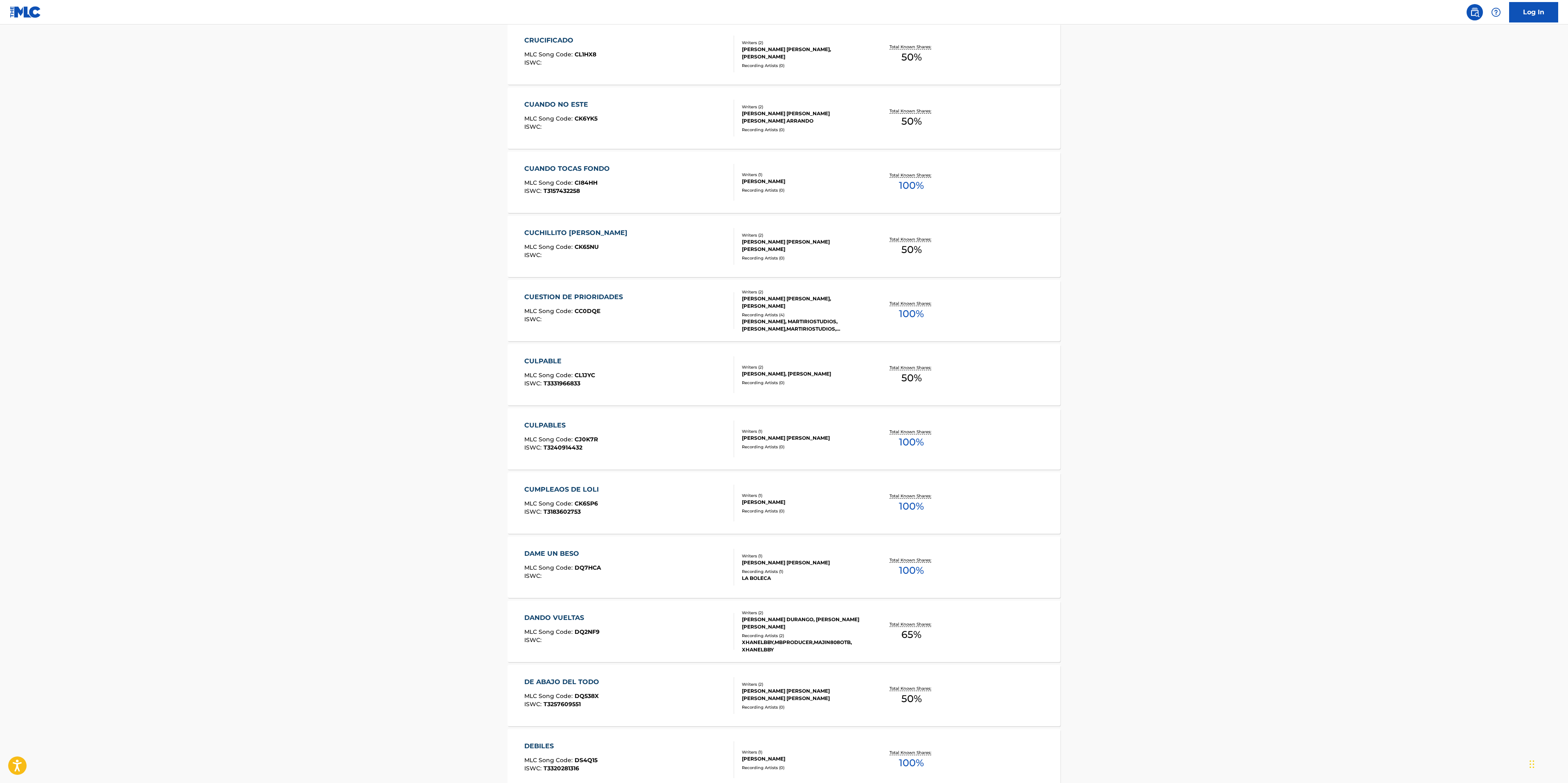
scroll to position [6028, 0]
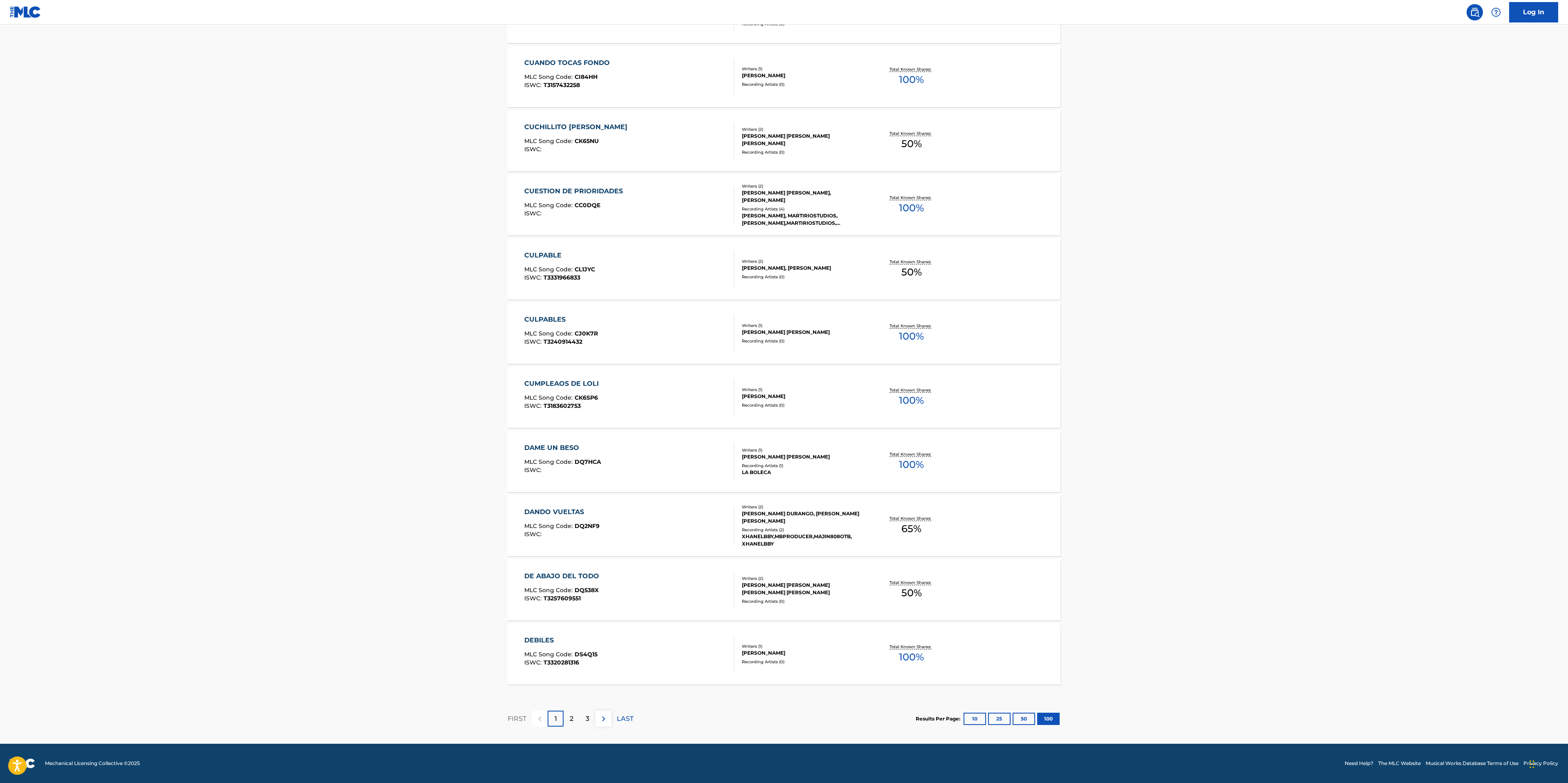
click at [583, 489] on div "3" at bounding box center [587, 719] width 16 height 16
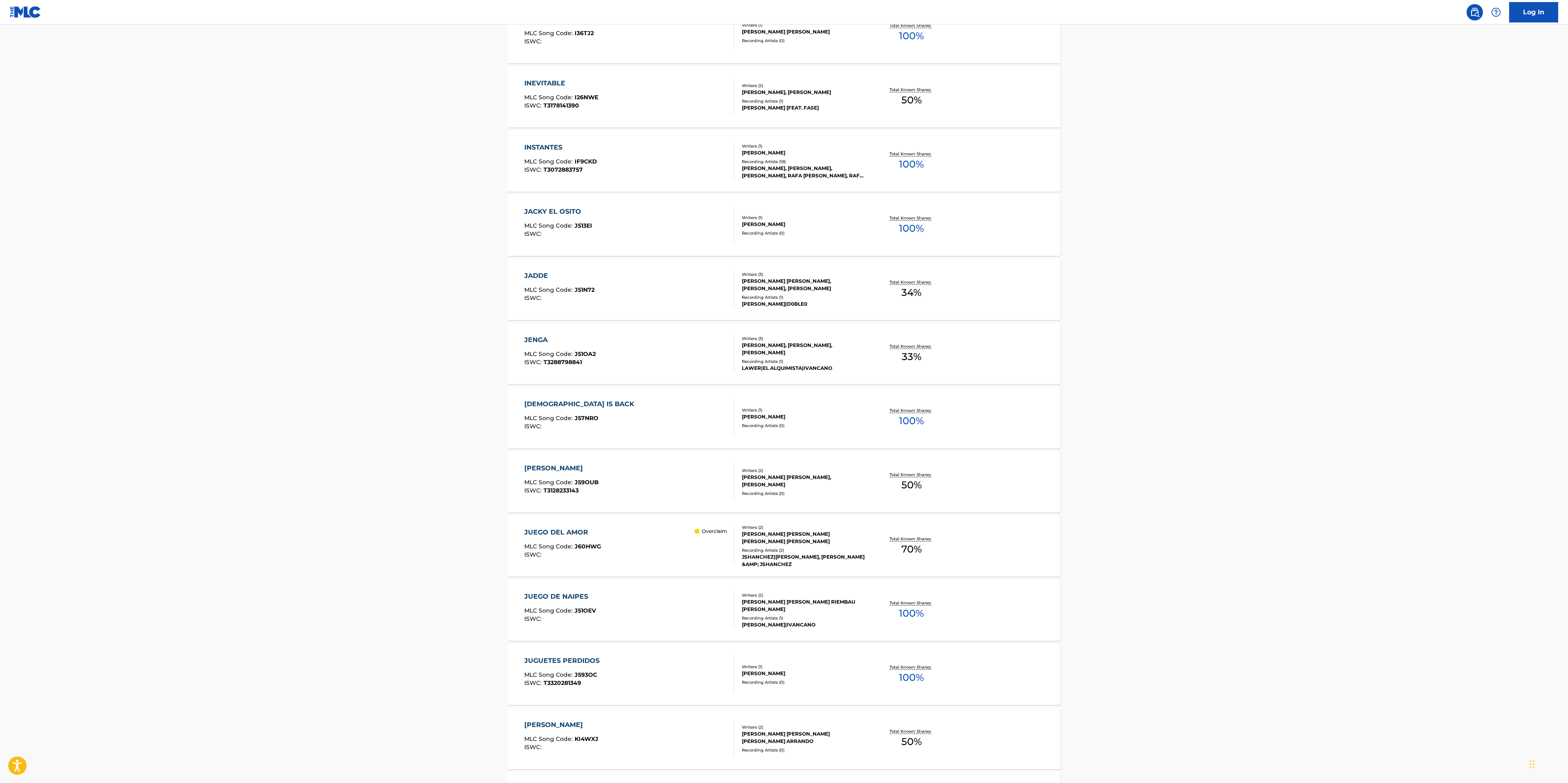
scroll to position [937, 0]
click at [617, 489] on div "JUEGO DEL AMOR MLC Song Code : J60HWG ISWC : Overclaim" at bounding box center [629, 545] width 210 height 37
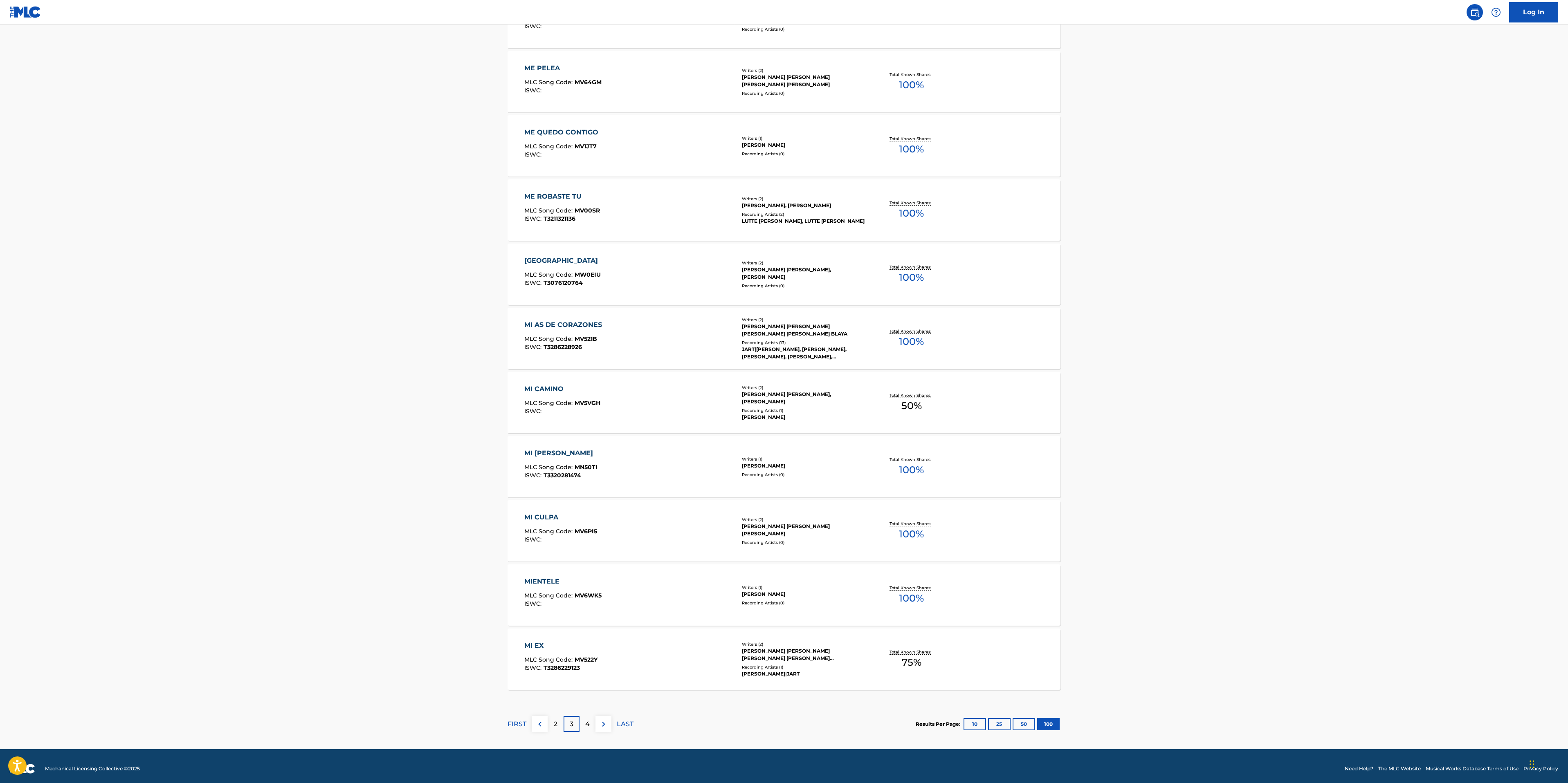
scroll to position [6028, 0]
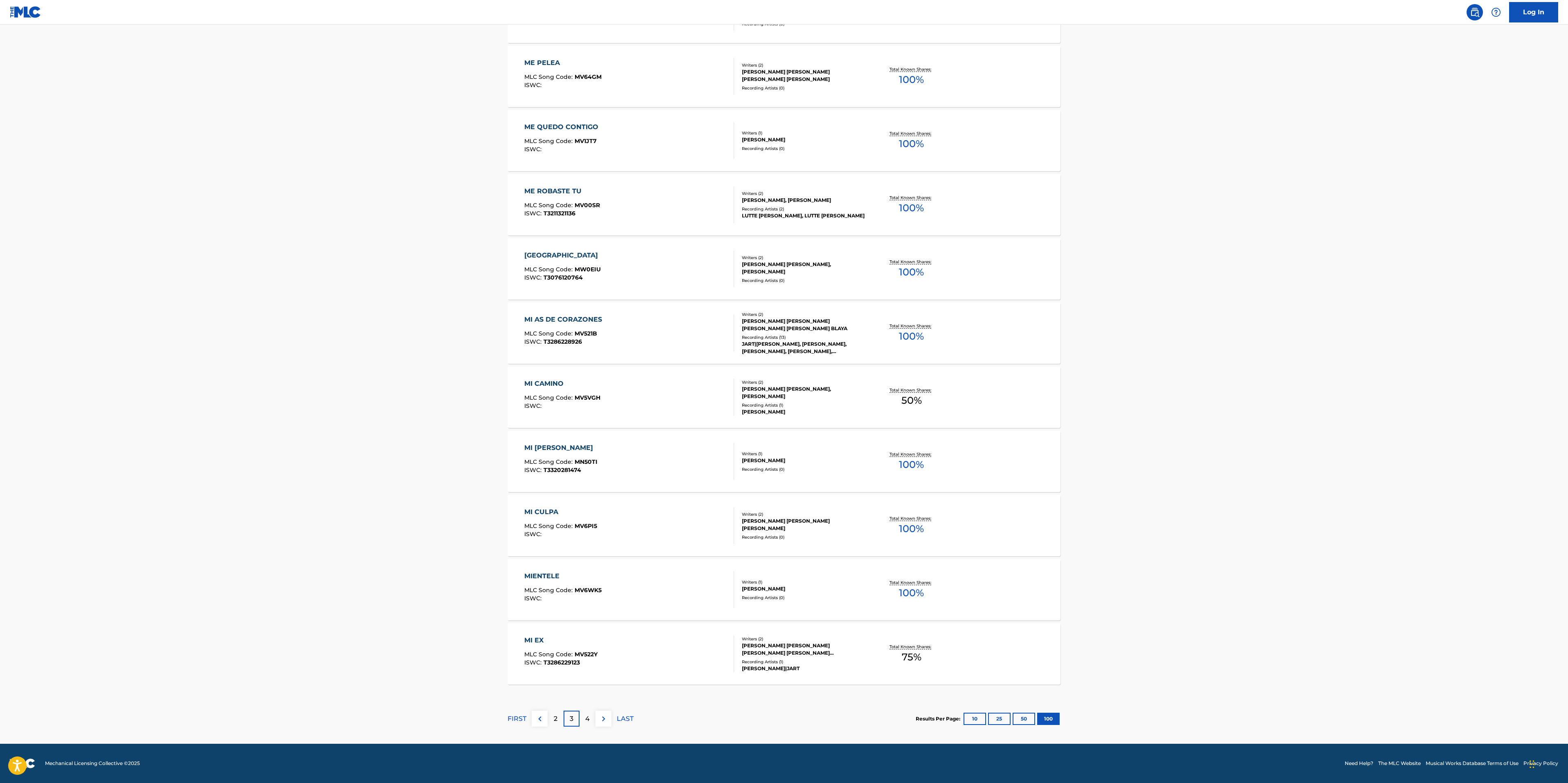
click at [978, 489] on button "10" at bounding box center [975, 719] width 23 height 12
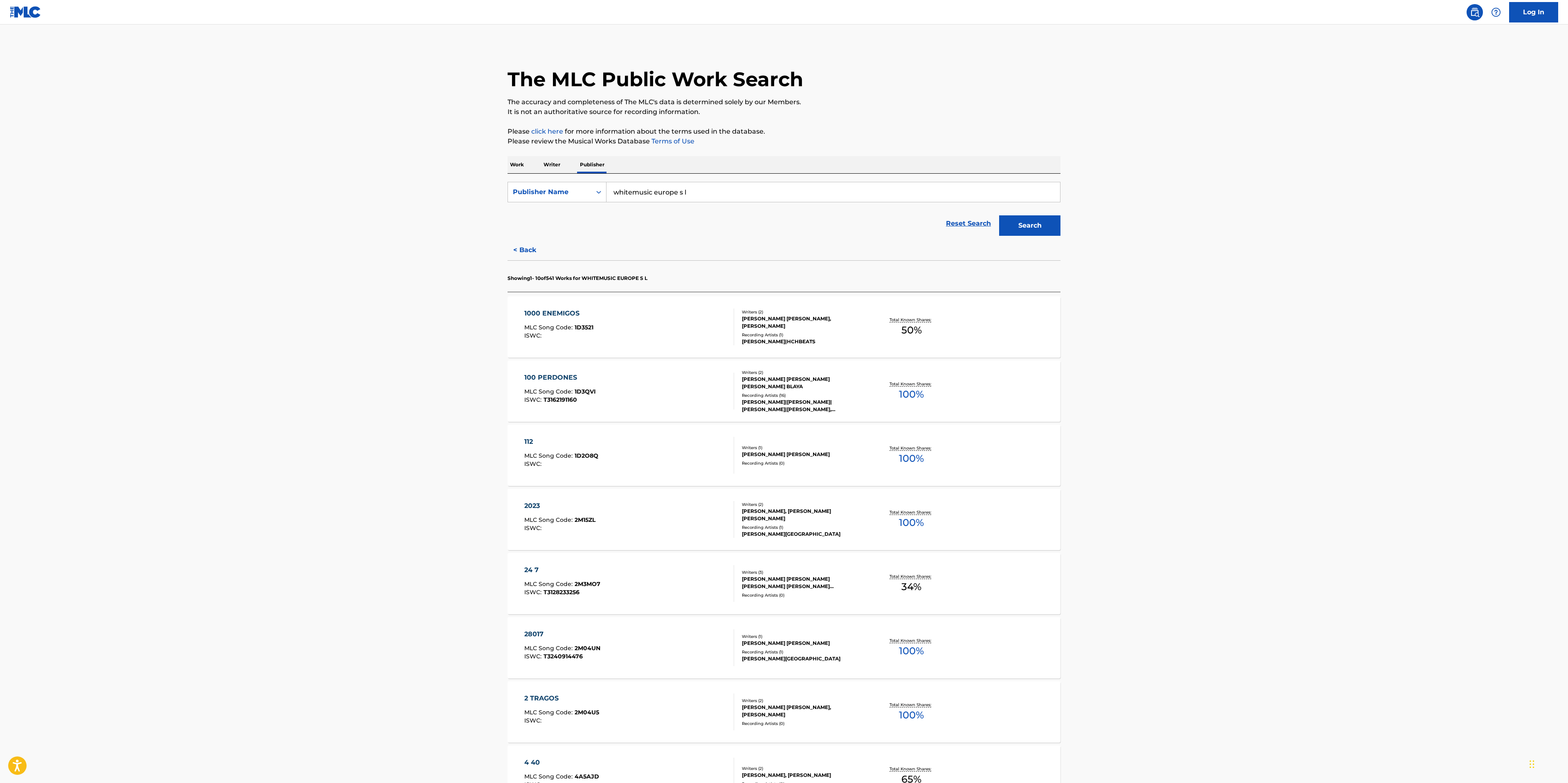
scroll to position [252, 0]
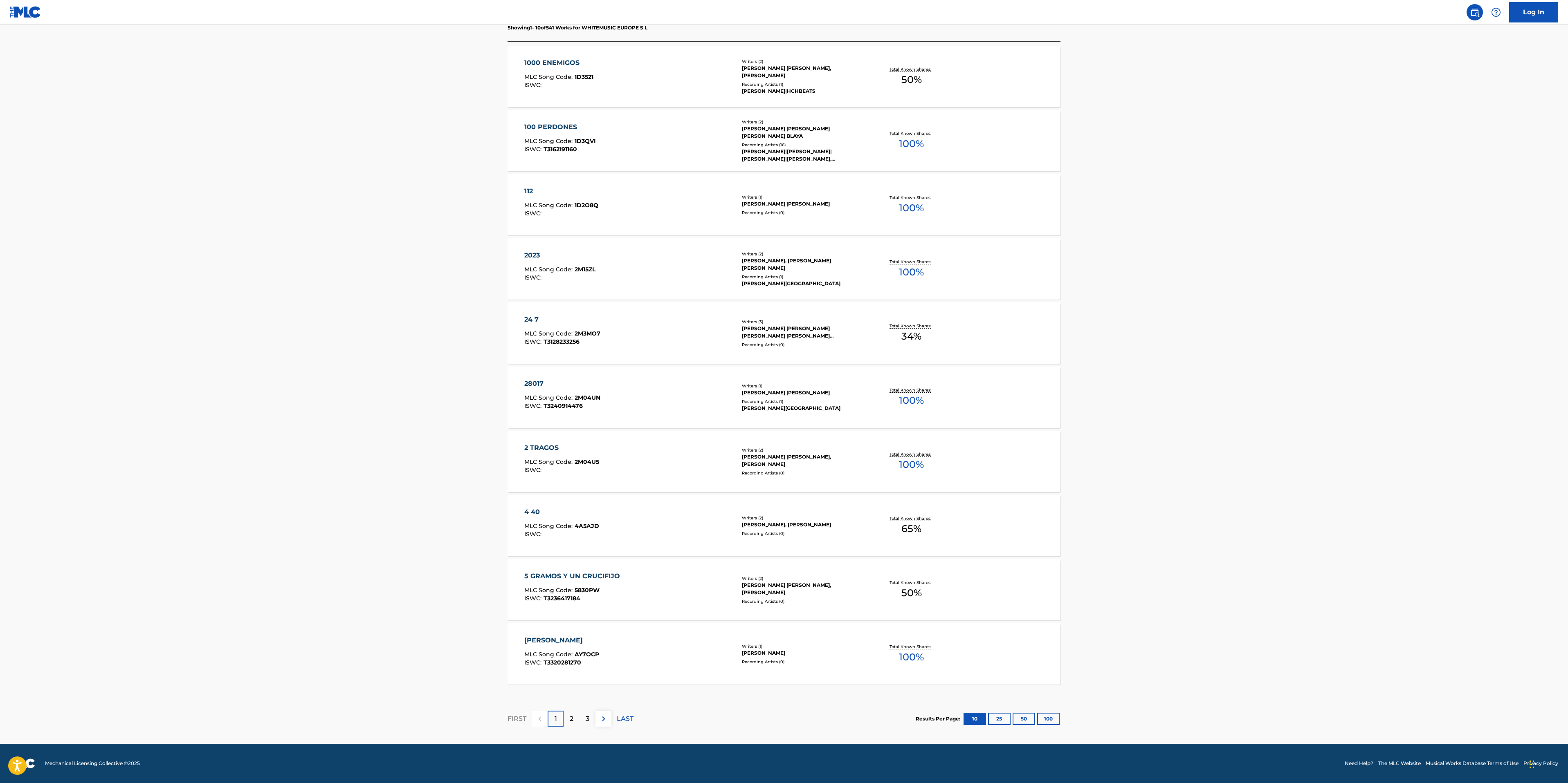
click at [978, 489] on button "25" at bounding box center [999, 719] width 23 height 12
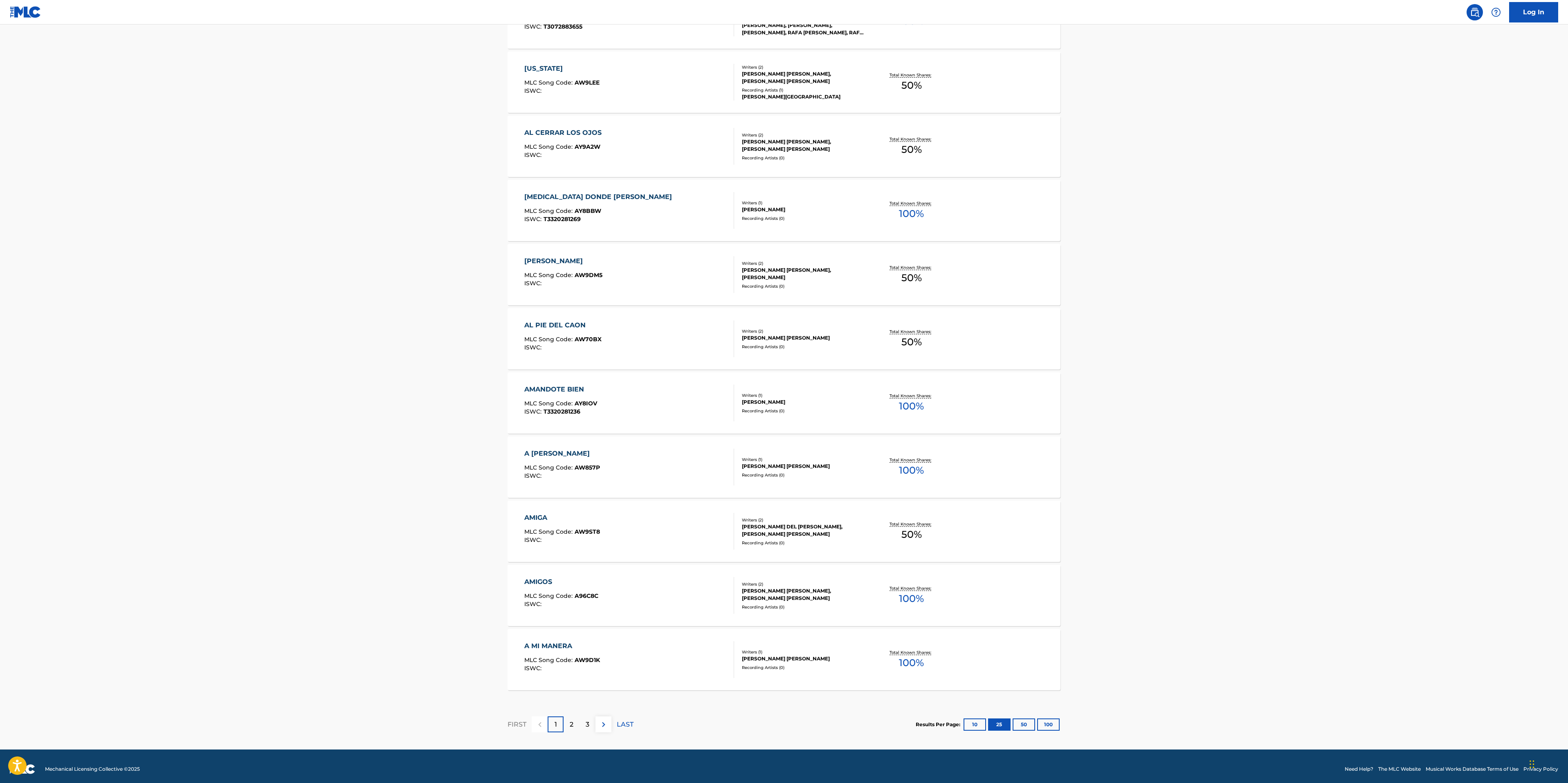
scroll to position [1215, 0]
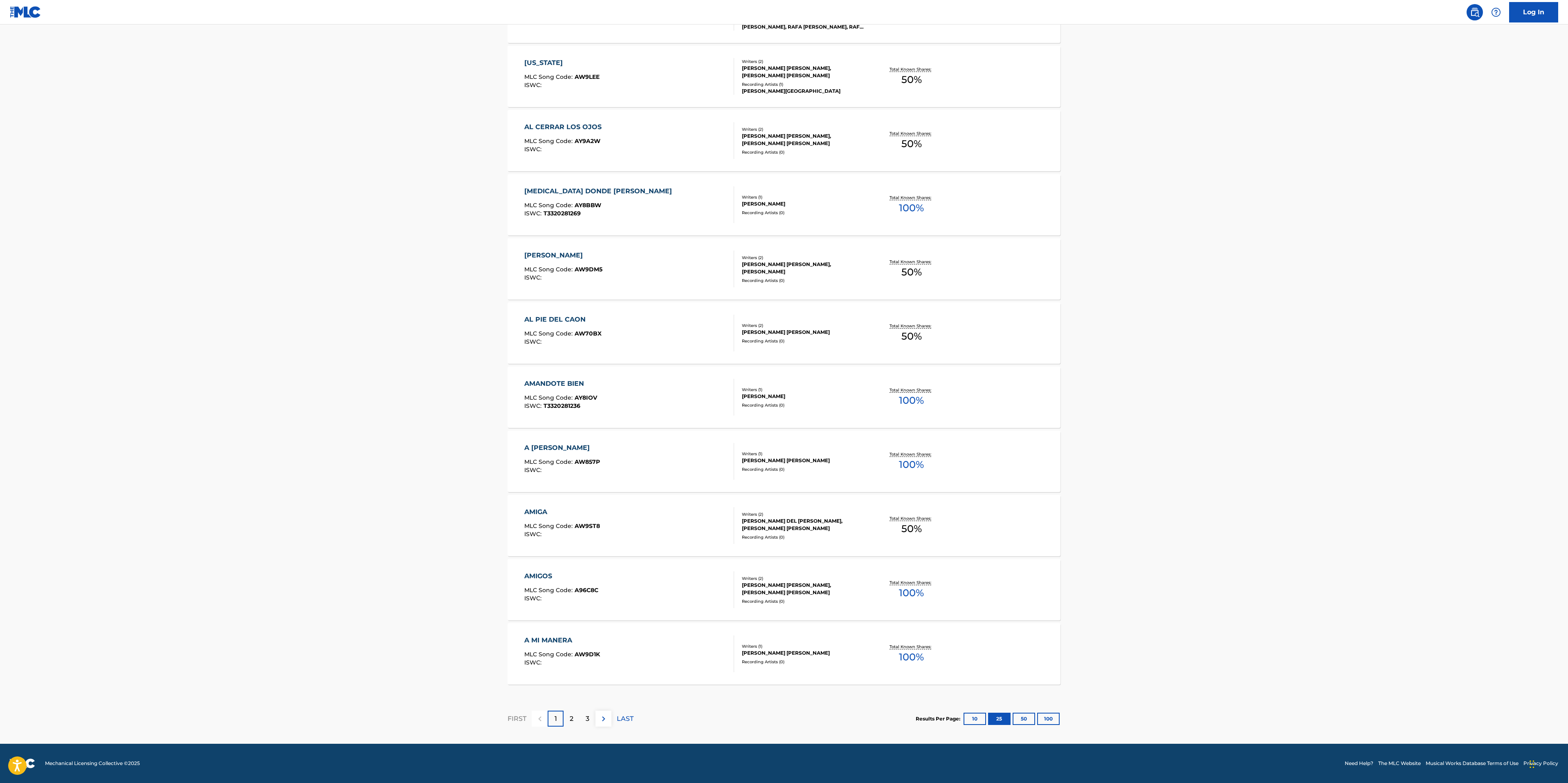
click at [978, 489] on button "50" at bounding box center [1024, 719] width 23 height 12
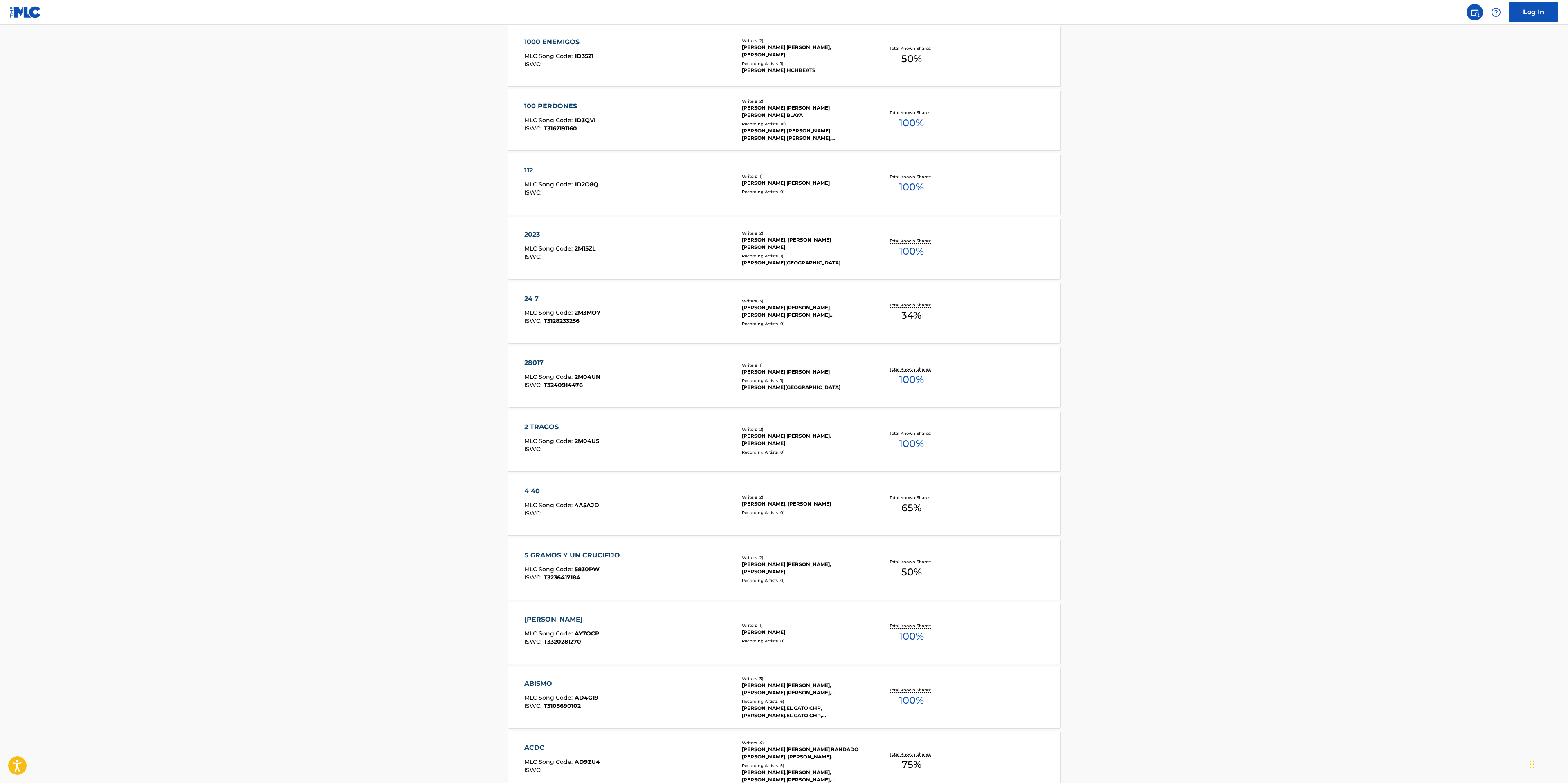
scroll to position [144, 0]
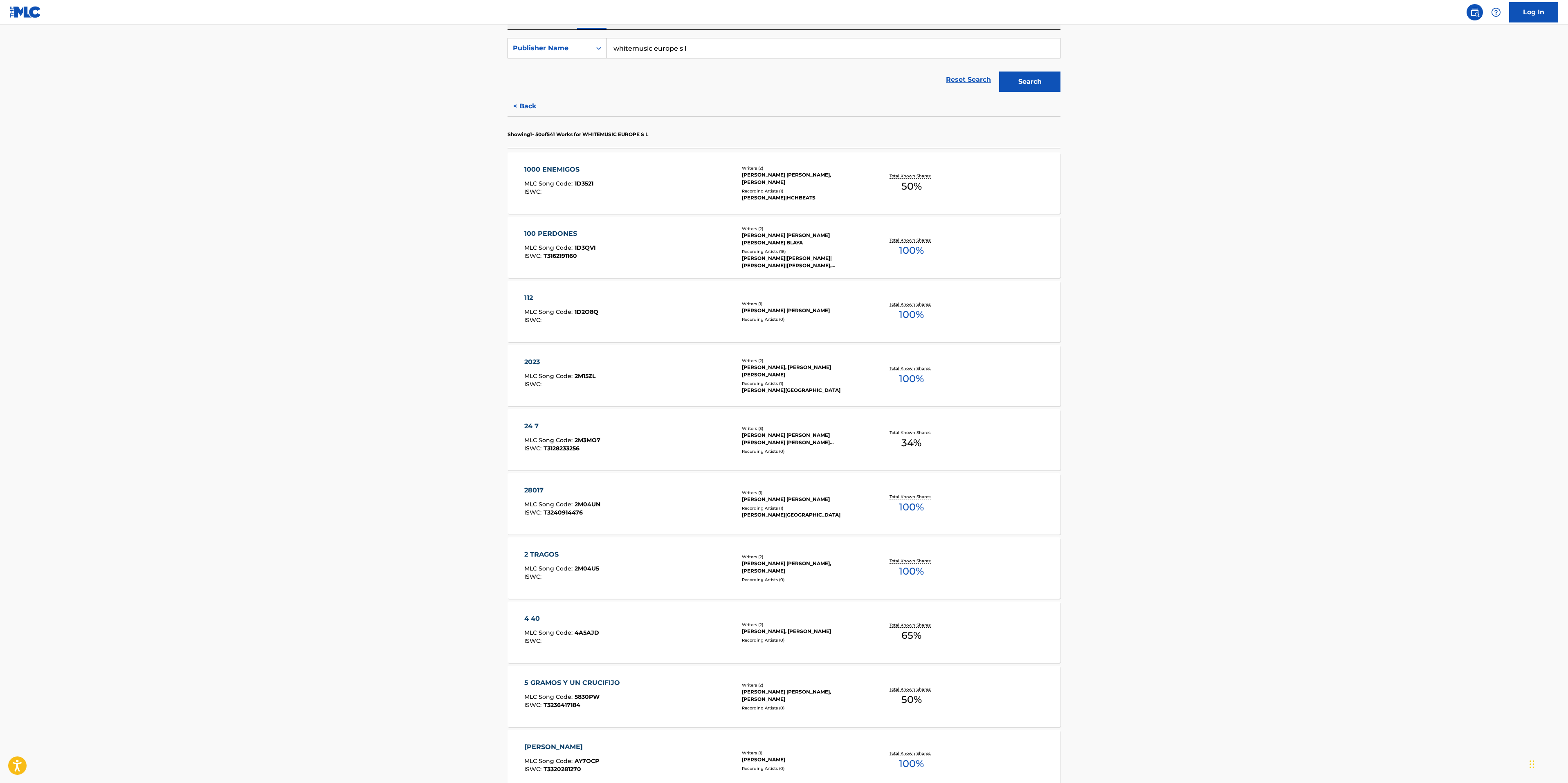
click at [625, 434] on div "24 7 MLC Song Code : 2M3MO7 ISWC : T3128233256" at bounding box center [629, 440] width 210 height 37
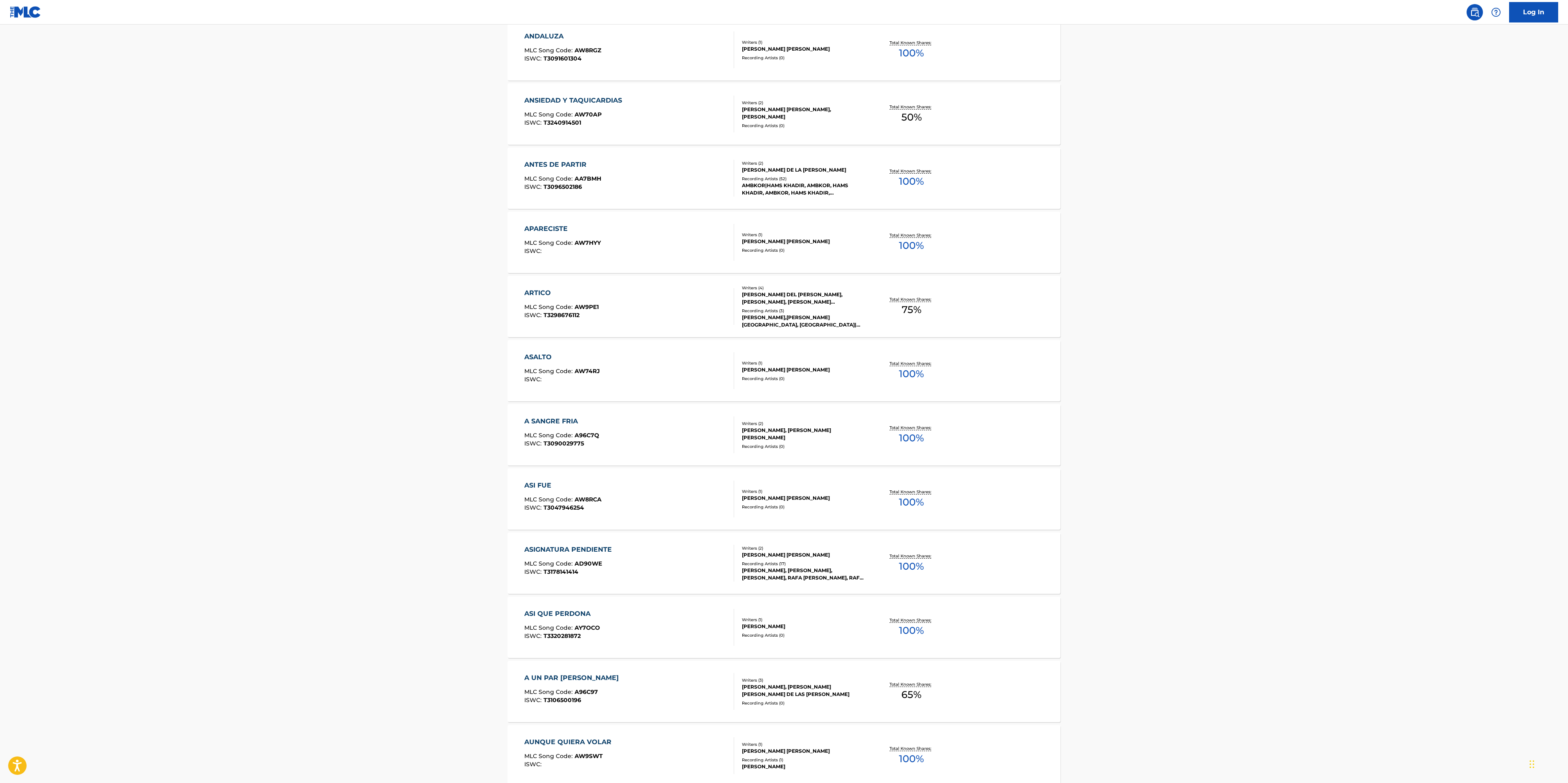
scroll to position [2819, 0]
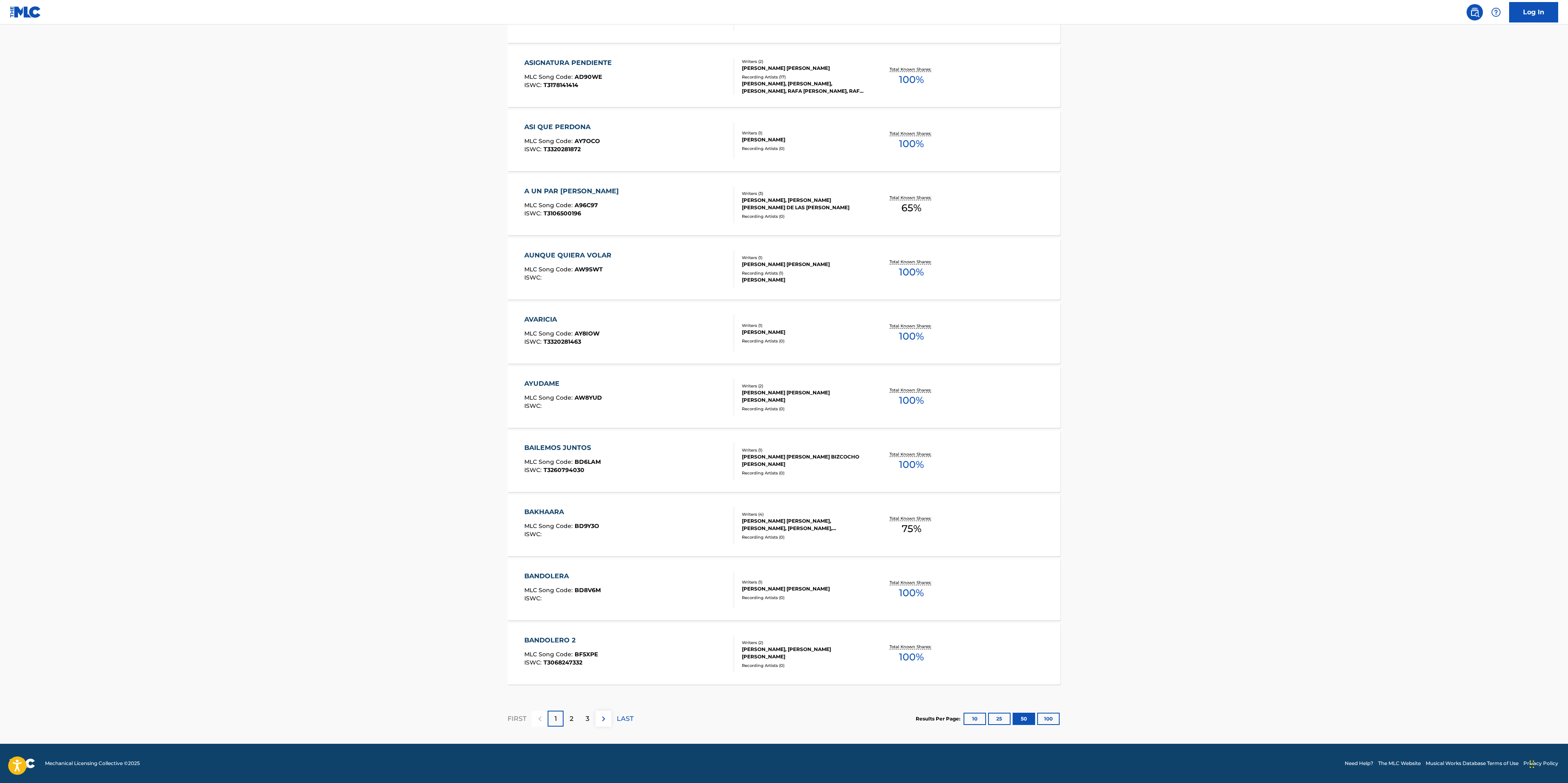
click at [978, 489] on button "10" at bounding box center [975, 719] width 23 height 12
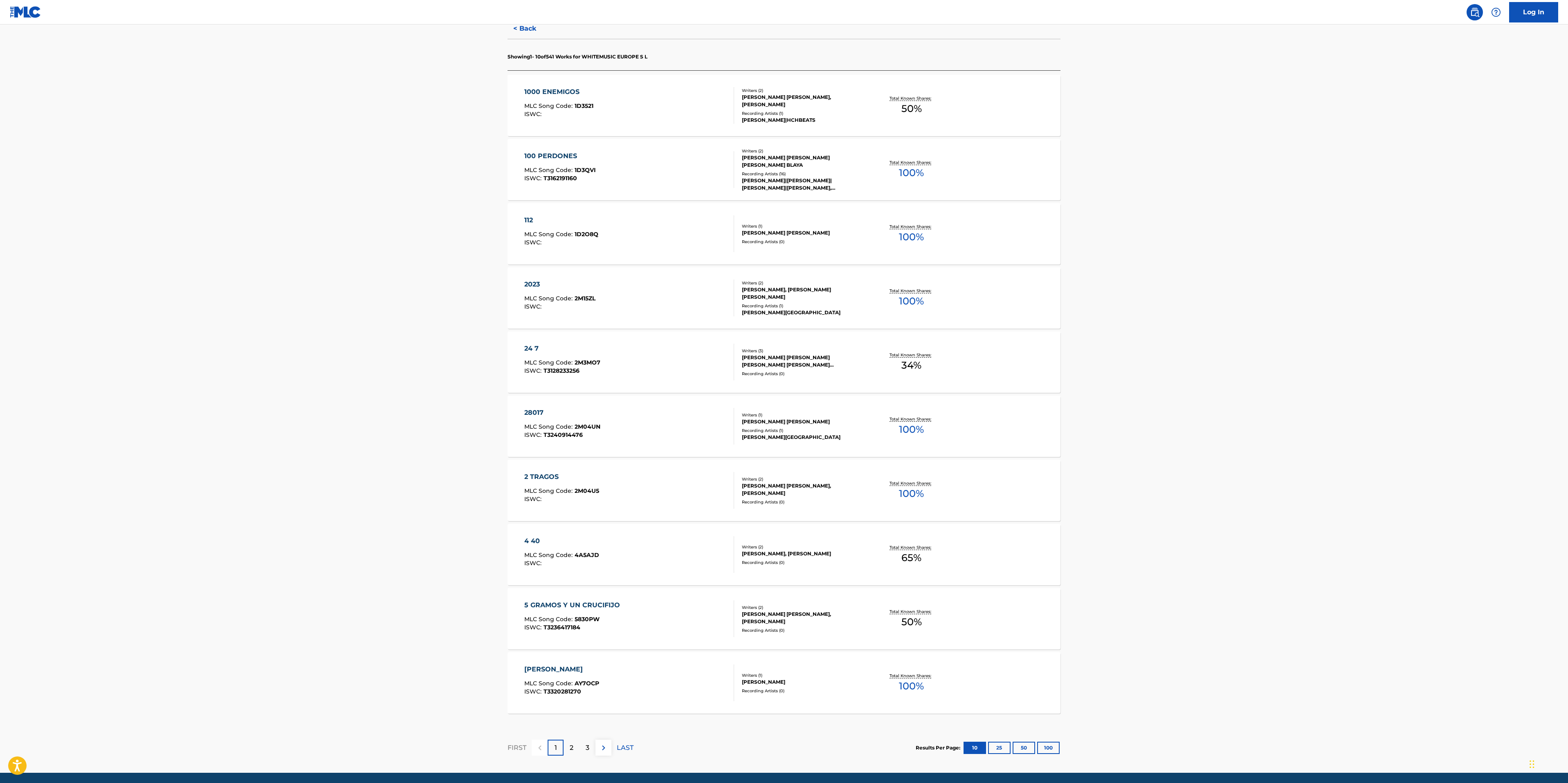
scroll to position [252, 0]
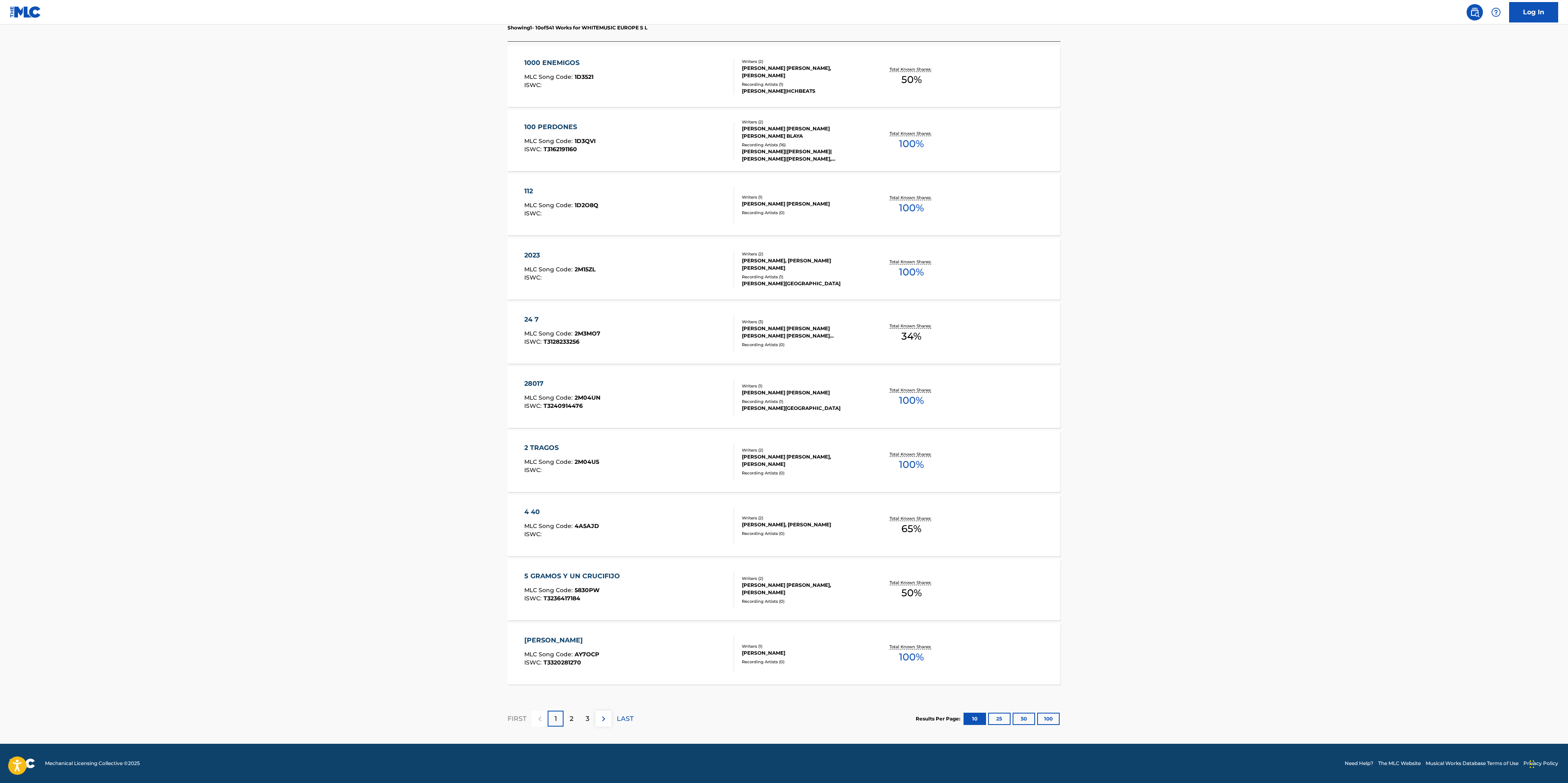
click at [578, 489] on div "2" at bounding box center [572, 719] width 16 height 16
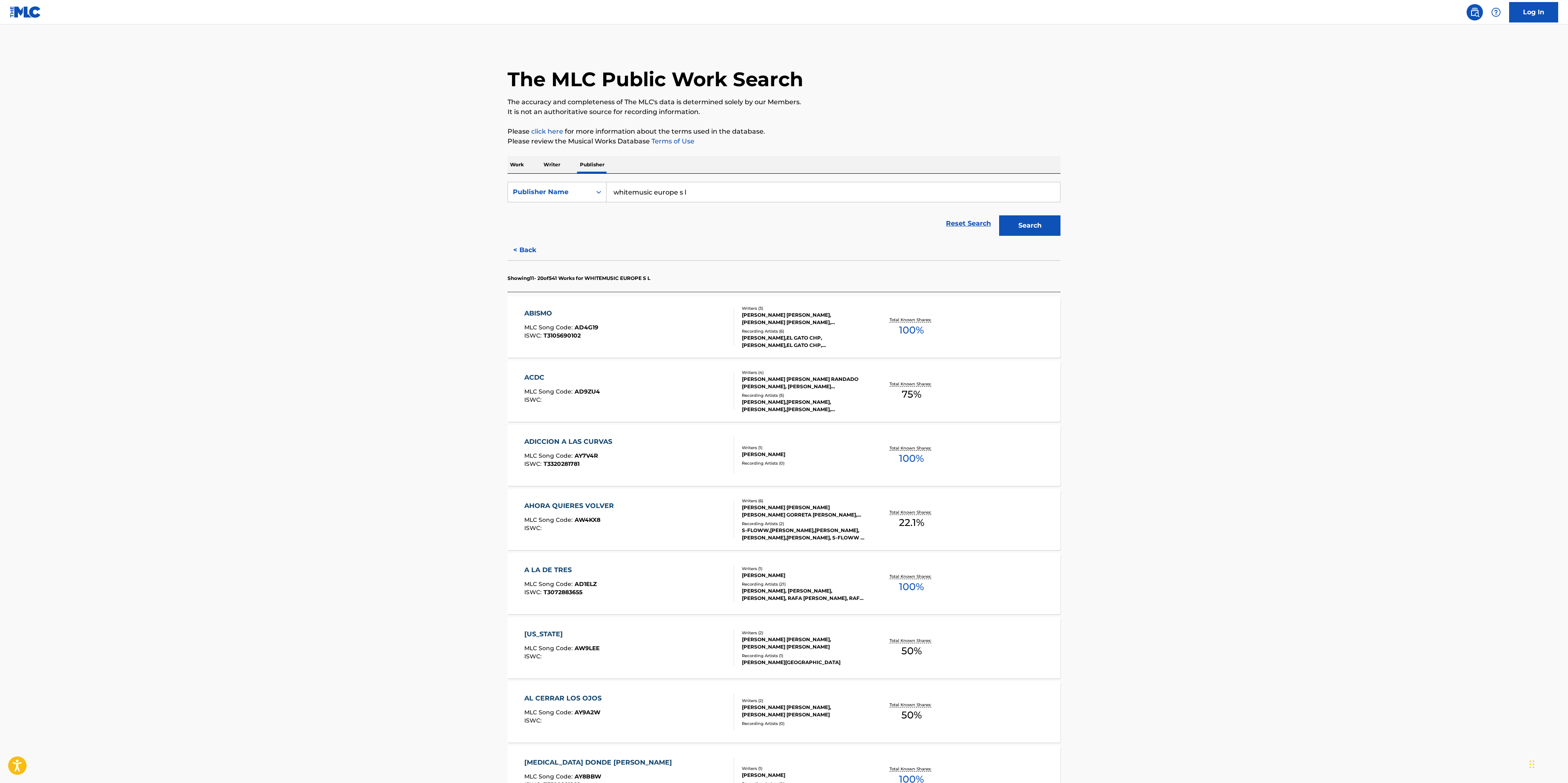
click at [640, 398] on div "ACDC MLC Song Code : AD9ZU4 ISWC :" at bounding box center [629, 391] width 210 height 37
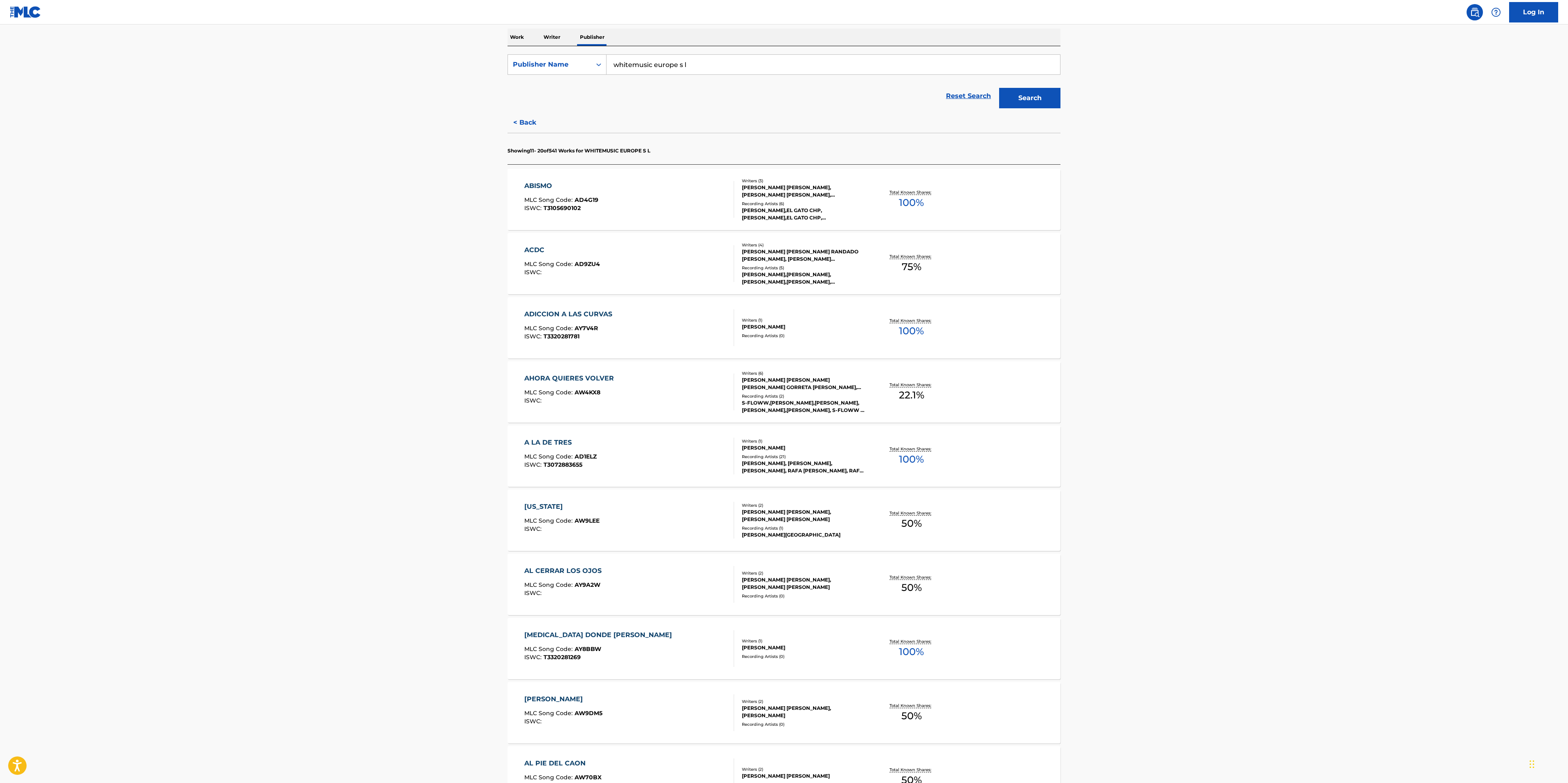
scroll to position [252, 0]
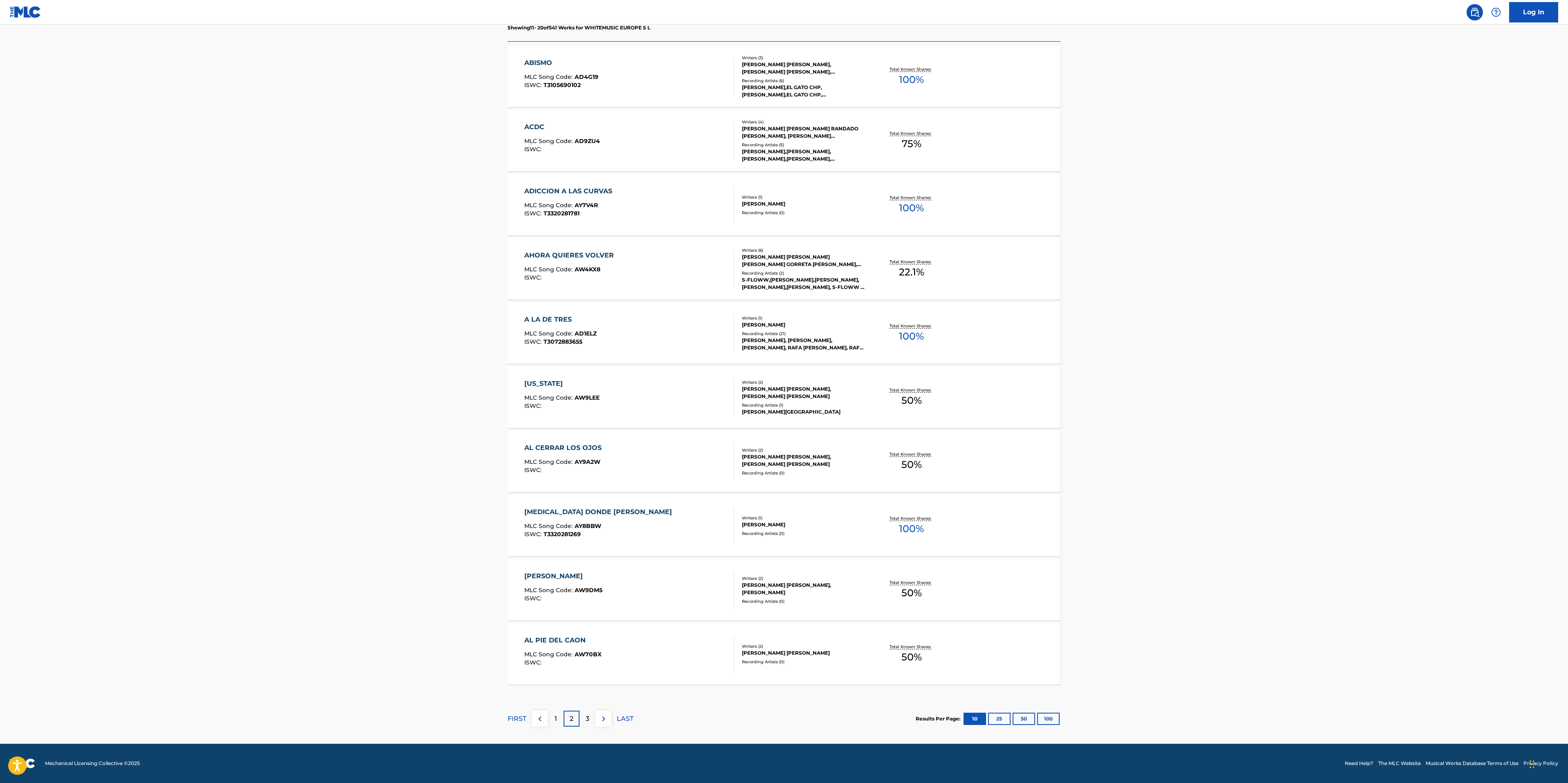
click at [584, 489] on div "3" at bounding box center [587, 719] width 16 height 16
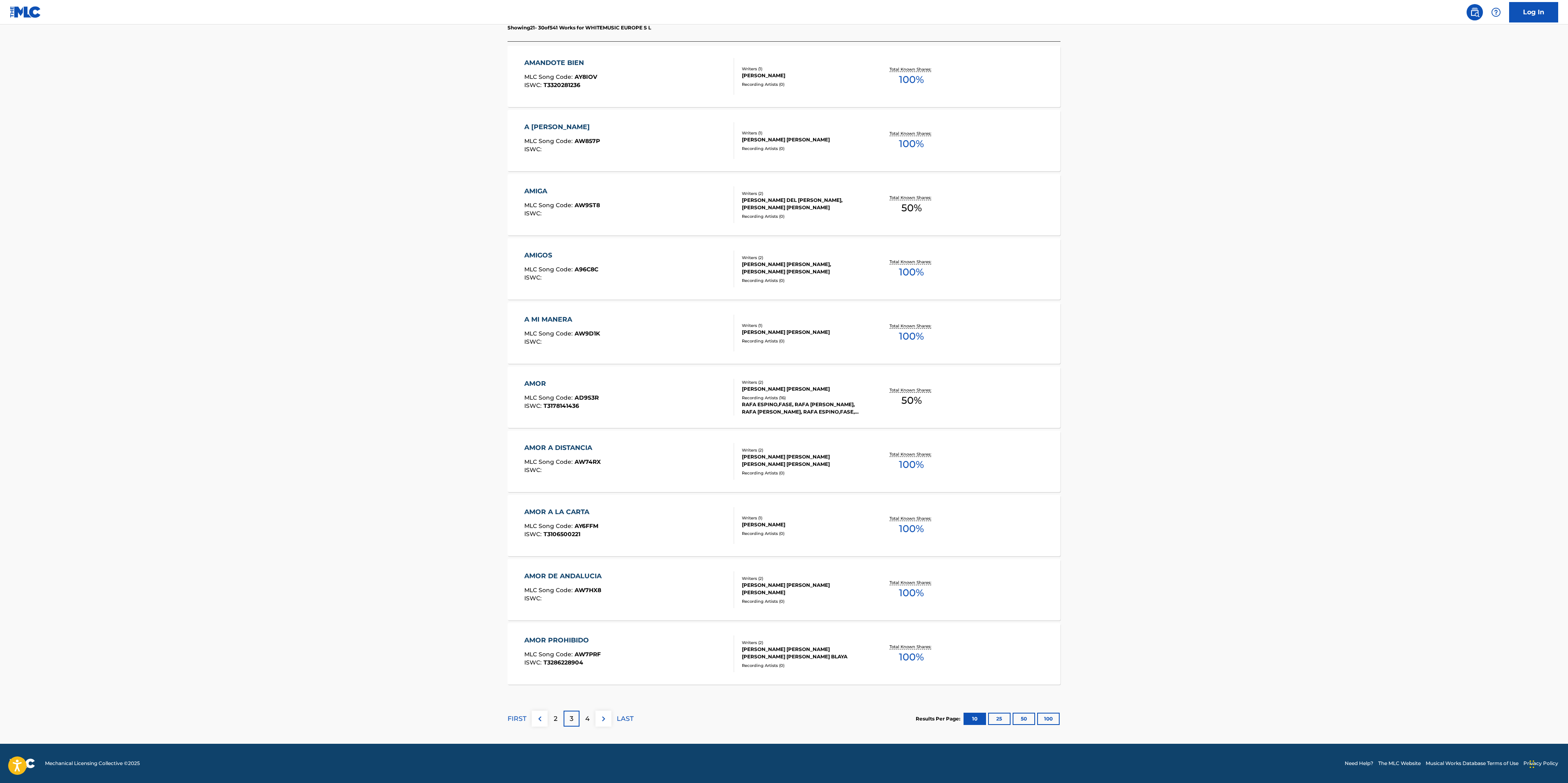
click at [676, 489] on div "AMOR PROHIBIDO MLC Song Code : AW7PRF ISWC : T3286228904" at bounding box center [629, 654] width 210 height 37
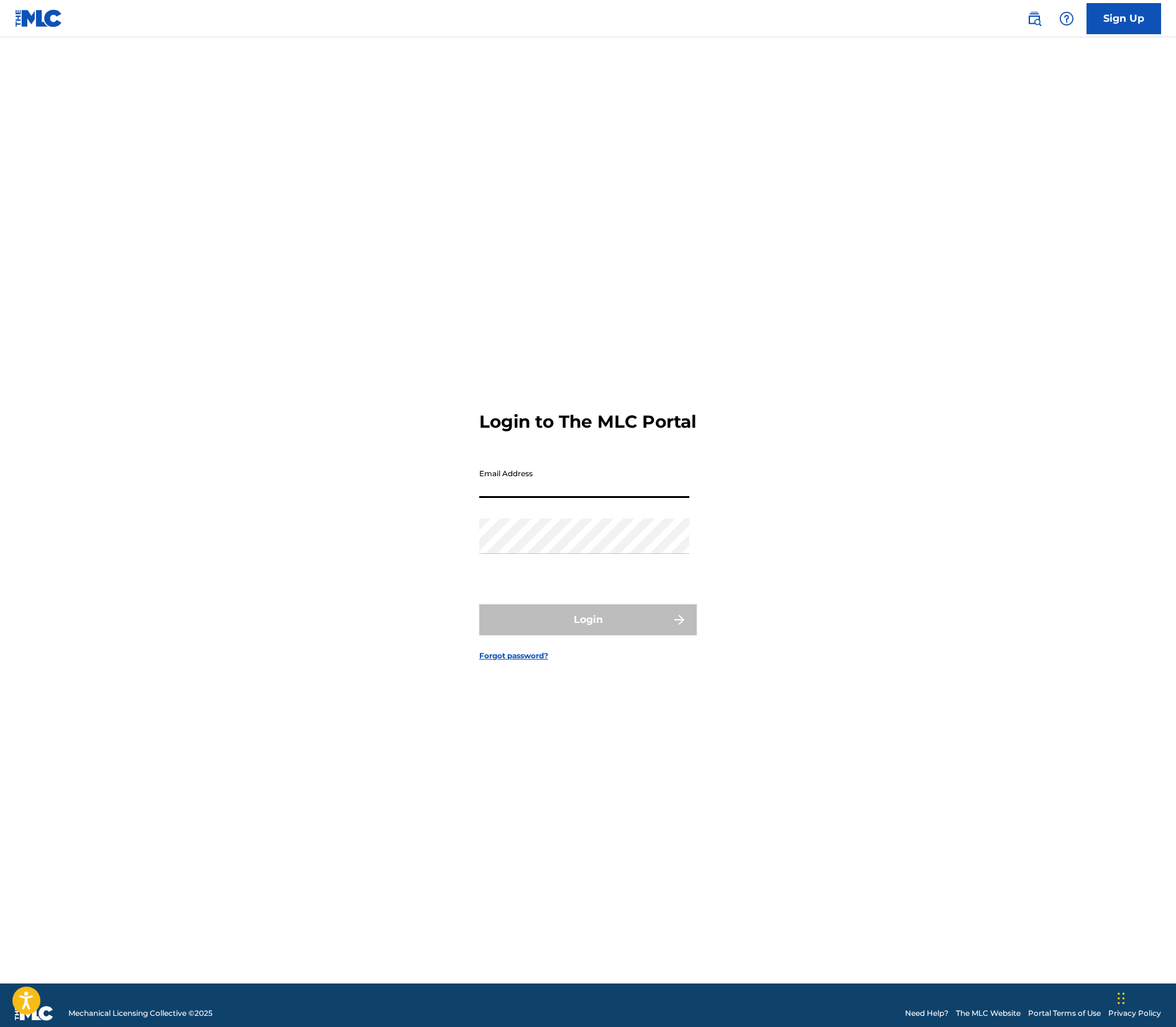
click at [525, 492] on input "Email Address" at bounding box center [584, 480] width 210 height 35
type input "marcos@whitemusic.es"
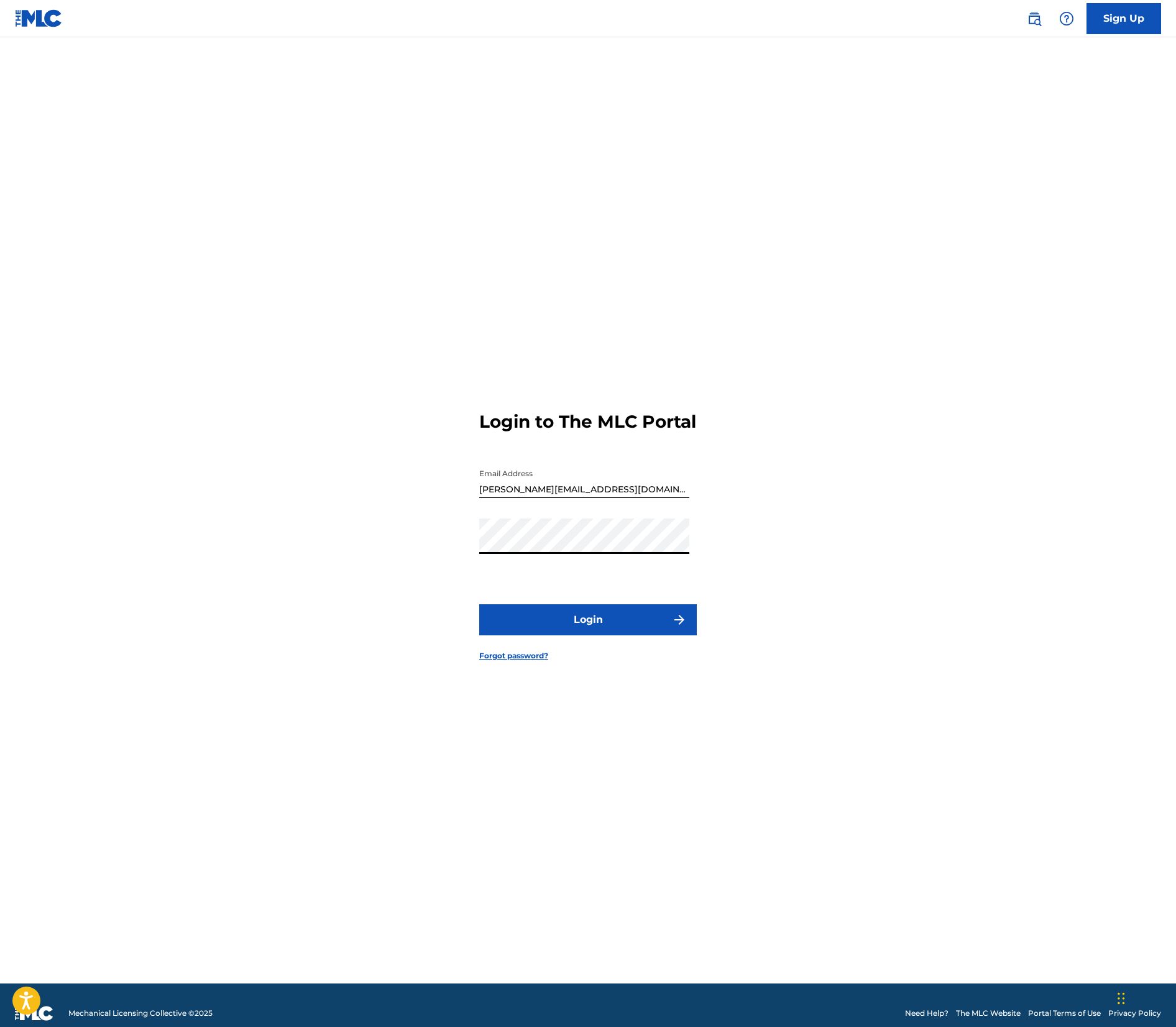
click at [574, 636] on button "Login" at bounding box center [588, 620] width 217 height 31
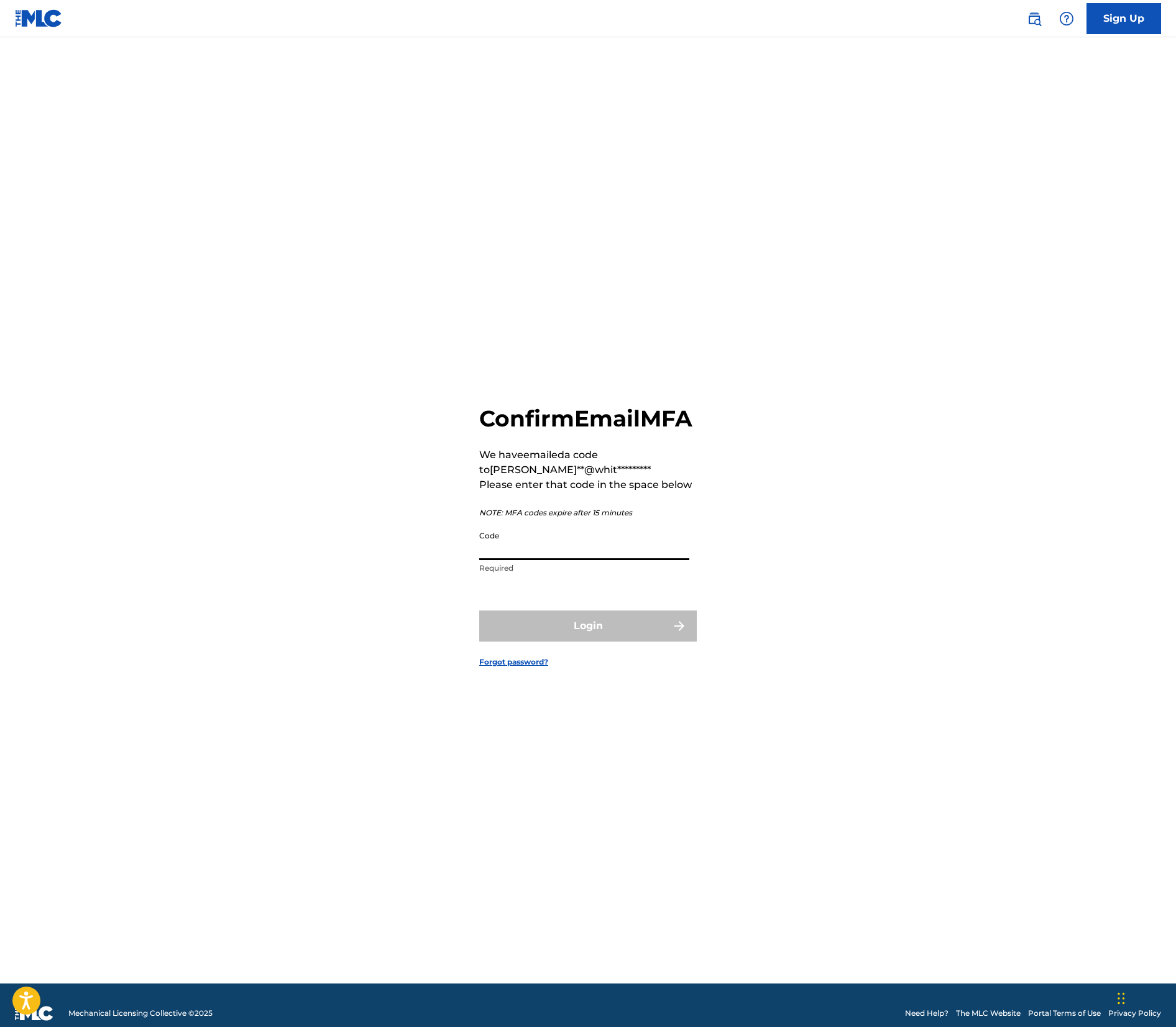
click at [529, 560] on input "Code" at bounding box center [584, 542] width 210 height 35
paste input "716137"
type input "716137"
click at [613, 641] on button "Login" at bounding box center [588, 626] width 217 height 31
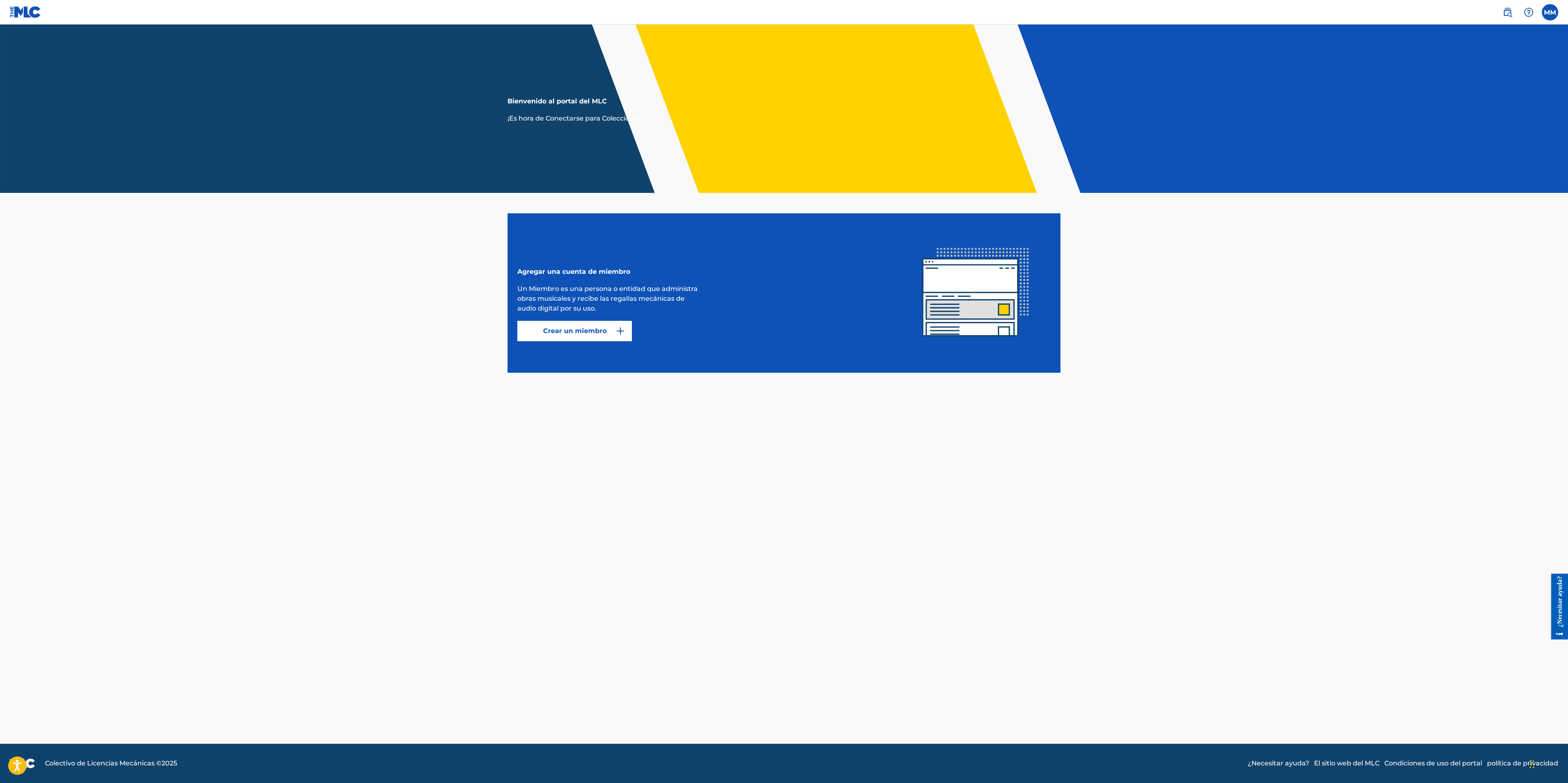
click at [594, 332] on font "Crear un miembro" at bounding box center [575, 331] width 63 height 8
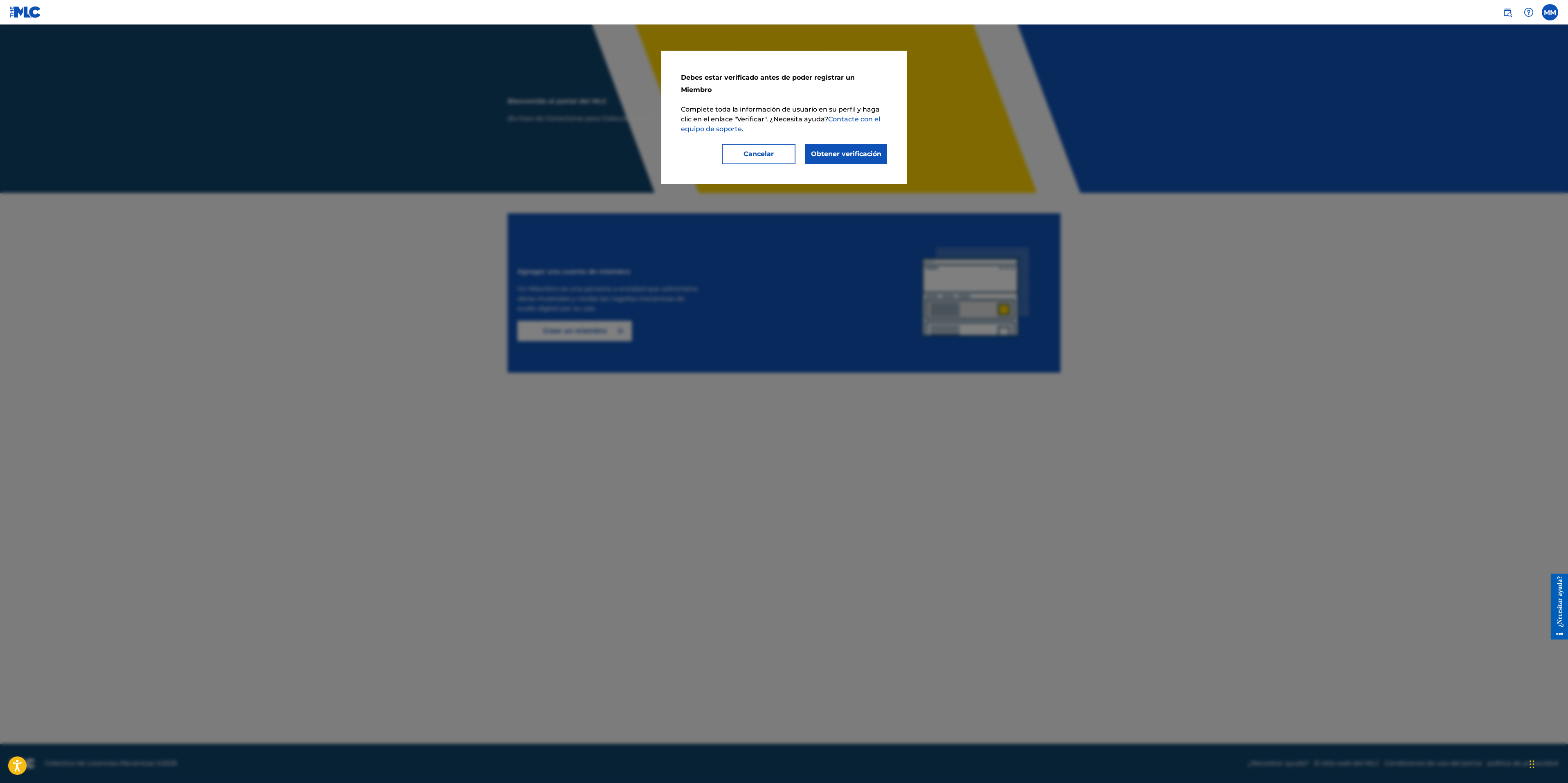
click at [774, 150] on font "Obtener verificación" at bounding box center [846, 154] width 71 height 8
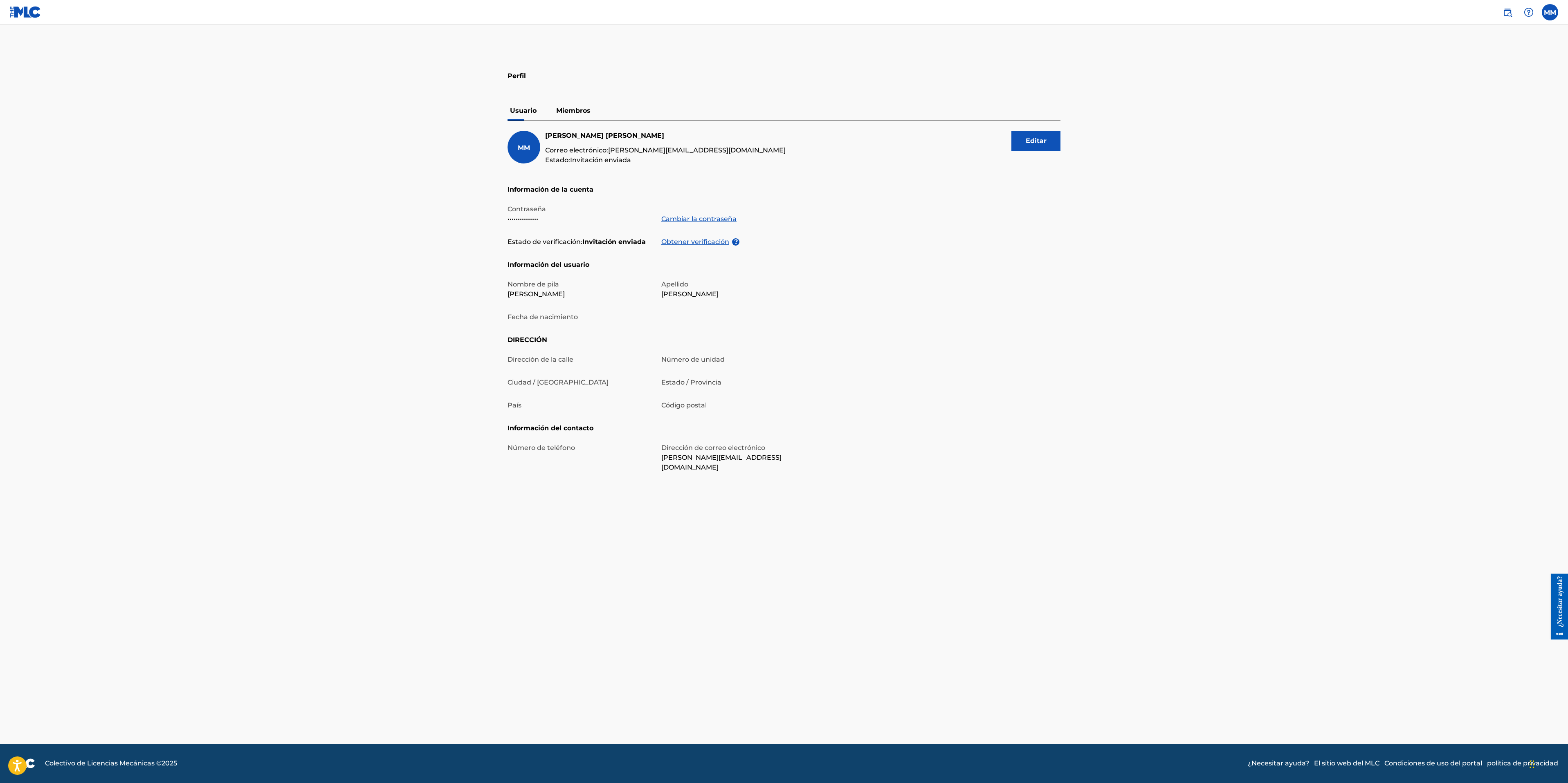
click at [684, 245] on font "Obtener verificación" at bounding box center [695, 242] width 68 height 8
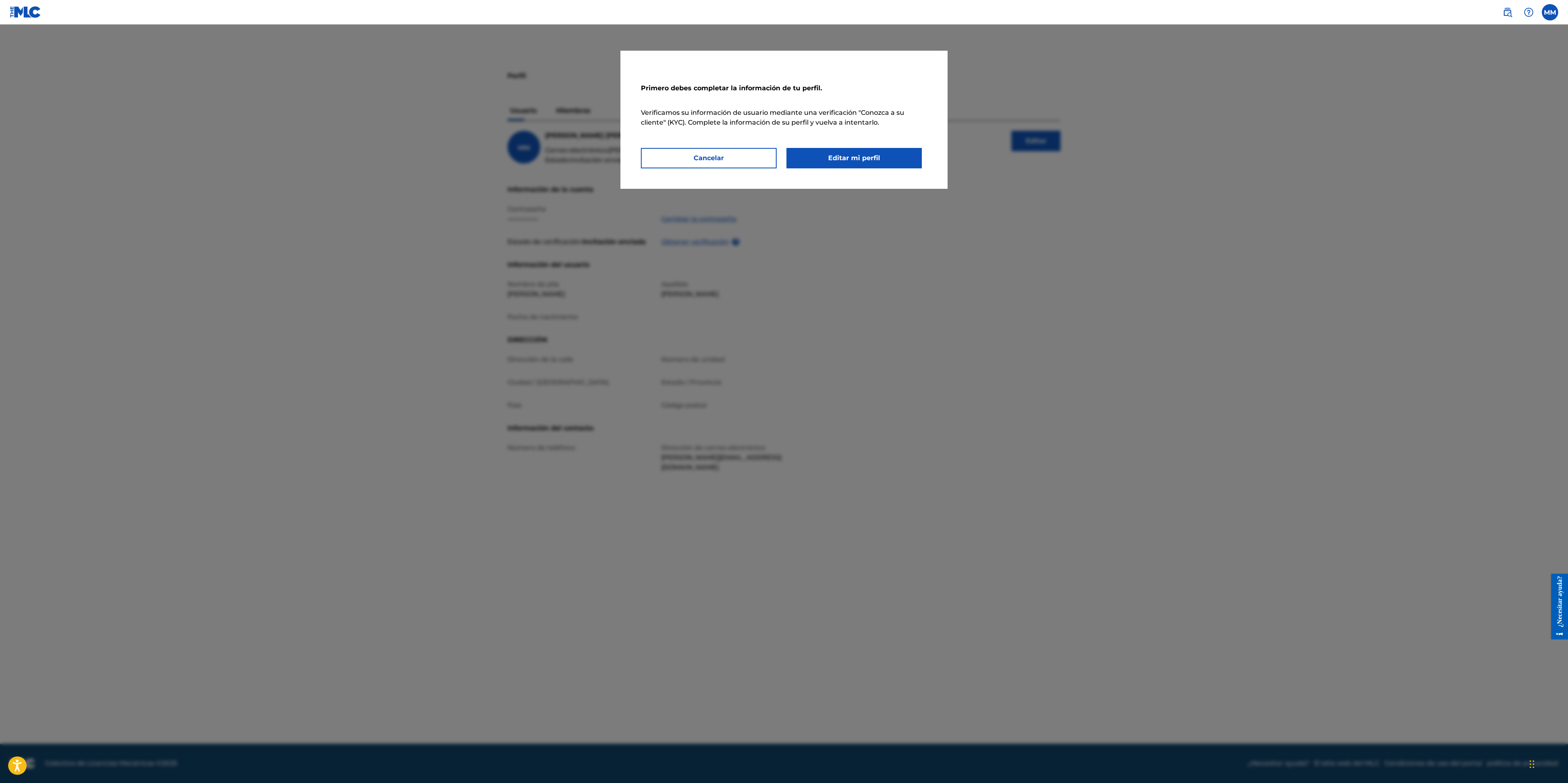
click at [740, 160] on button "Cancelar" at bounding box center [709, 158] width 136 height 21
